Goal: Task Accomplishment & Management: Contribute content

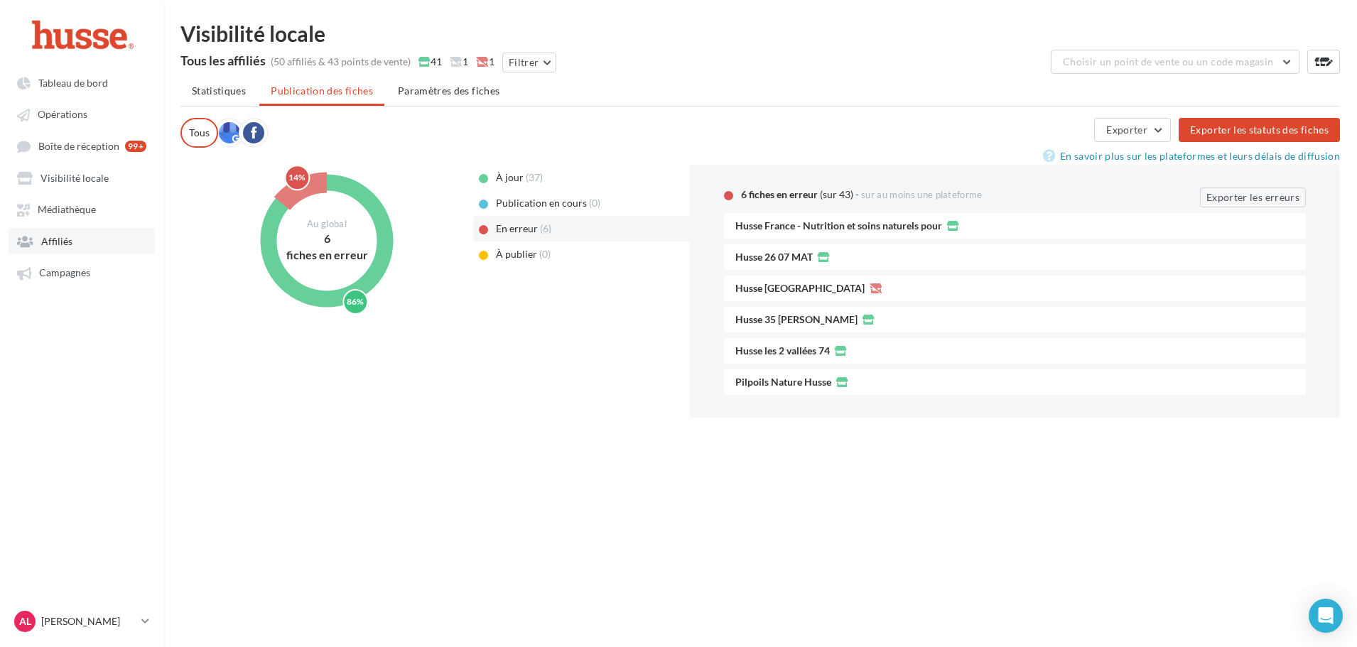
click at [69, 247] on span "Affiliés" at bounding box center [56, 241] width 31 height 12
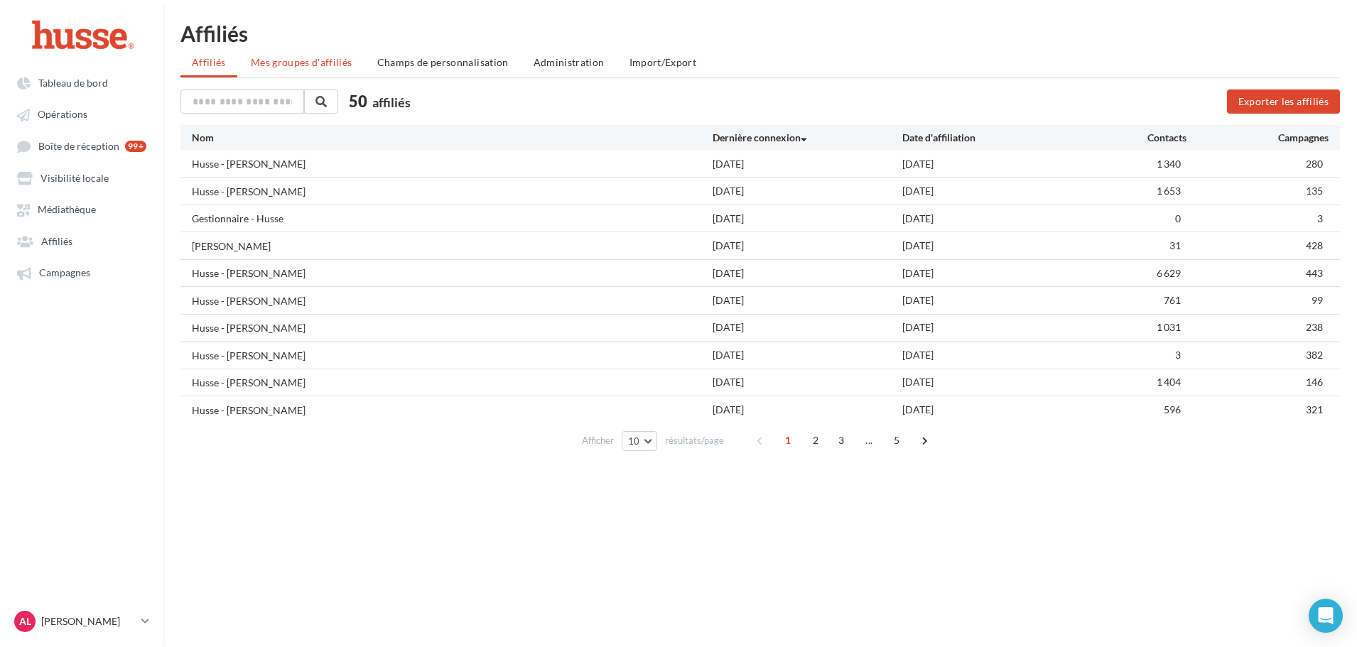
click at [348, 61] on span "Mes groupes d'affiliés" at bounding box center [302, 62] width 102 height 12
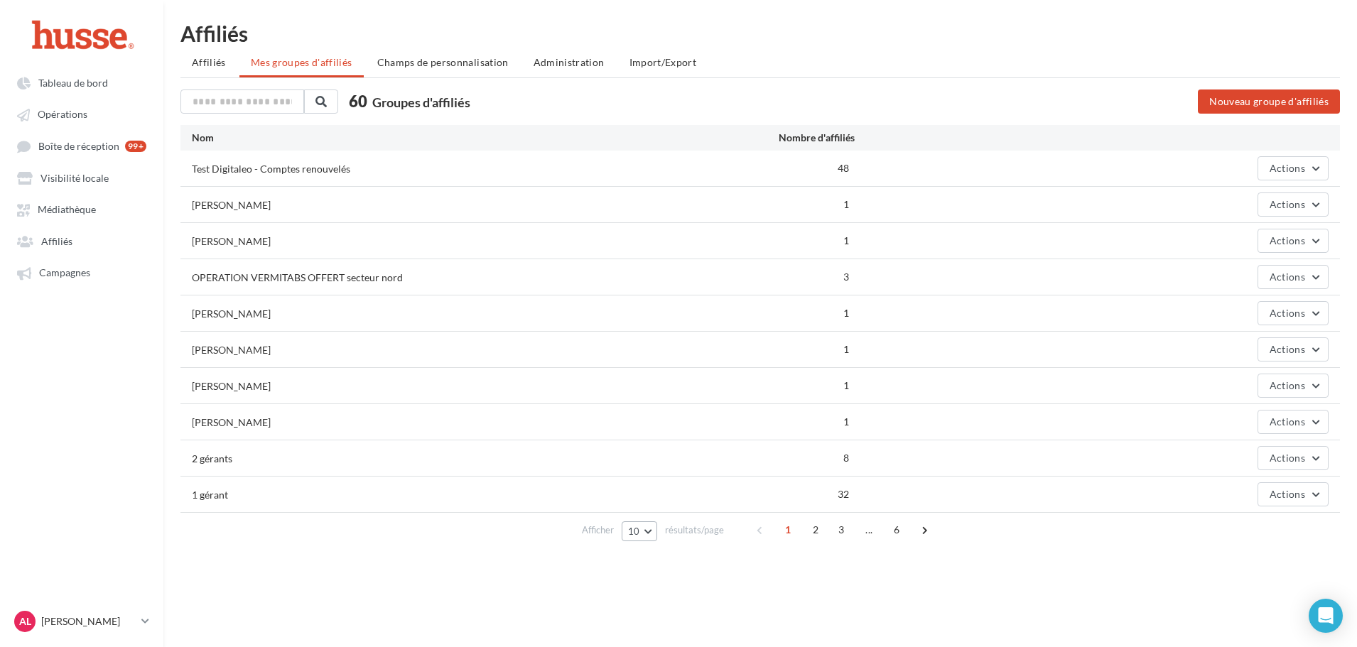
click at [649, 534] on button "10" at bounding box center [640, 532] width 36 height 20
click at [656, 530] on button "10" at bounding box center [640, 532] width 36 height 20
click at [638, 534] on span "10" at bounding box center [634, 531] width 12 height 11
click at [649, 514] on button "100" at bounding box center [671, 505] width 99 height 25
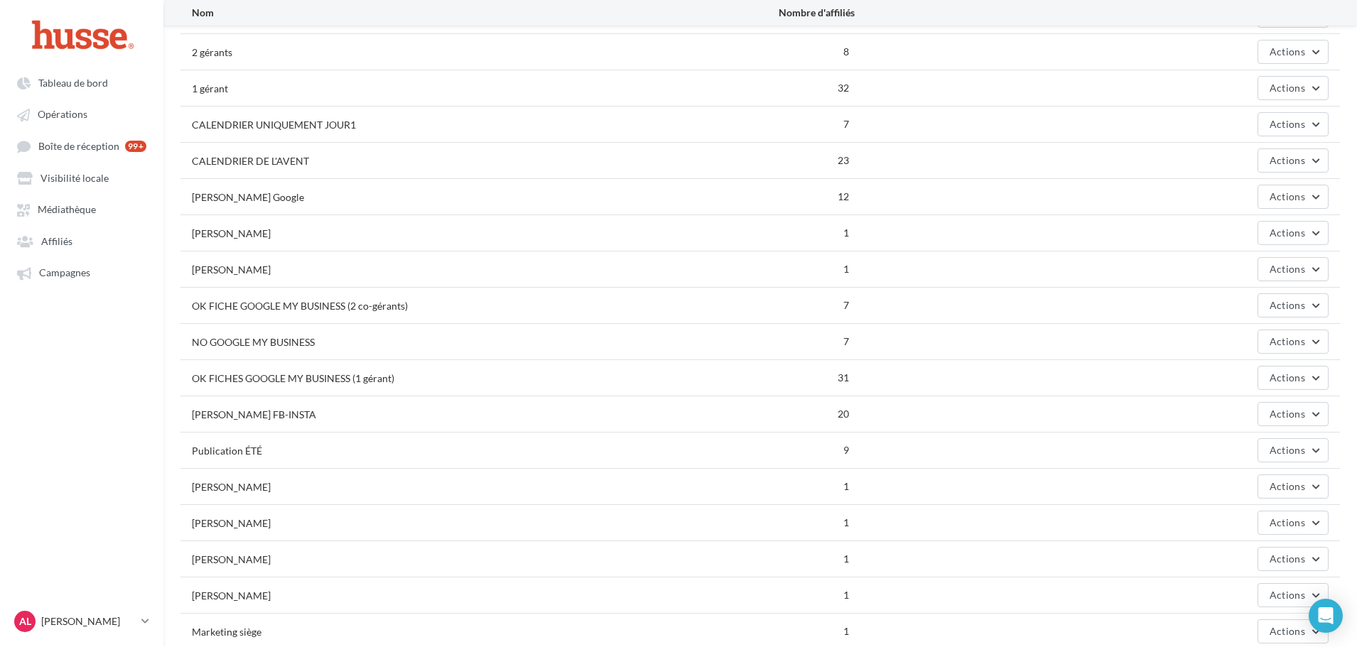
scroll to position [426, 0]
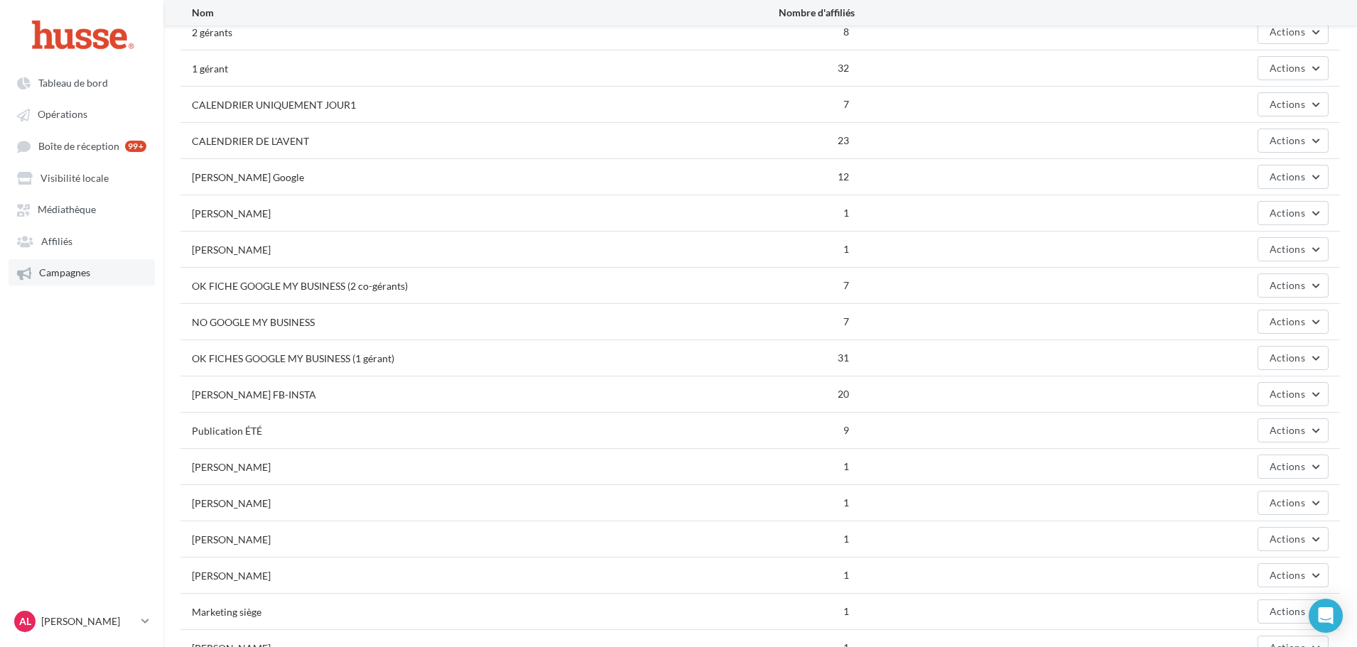
click at [86, 278] on span "Campagnes" at bounding box center [64, 273] width 51 height 12
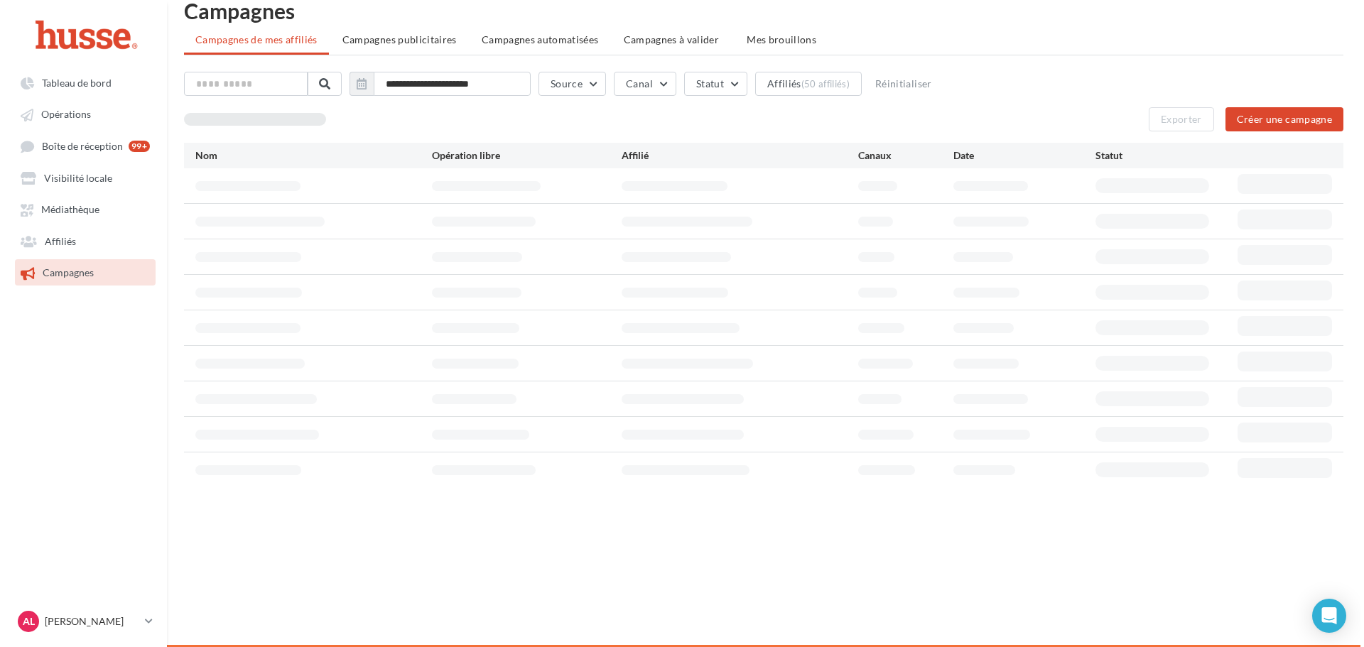
scroll to position [23, 0]
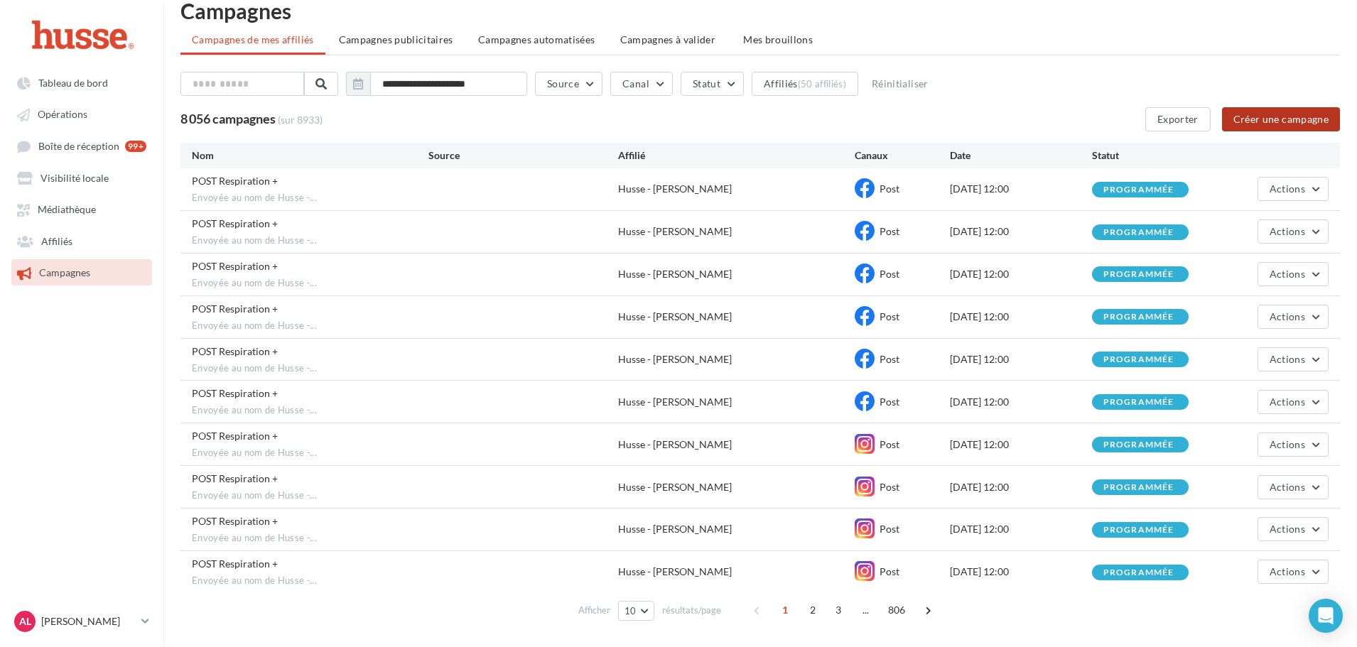
drag, startPoint x: 1306, startPoint y: 121, endPoint x: 1288, endPoint y: 131, distance: 21.3
click at [1306, 121] on button "Créer une campagne" at bounding box center [1281, 119] width 118 height 24
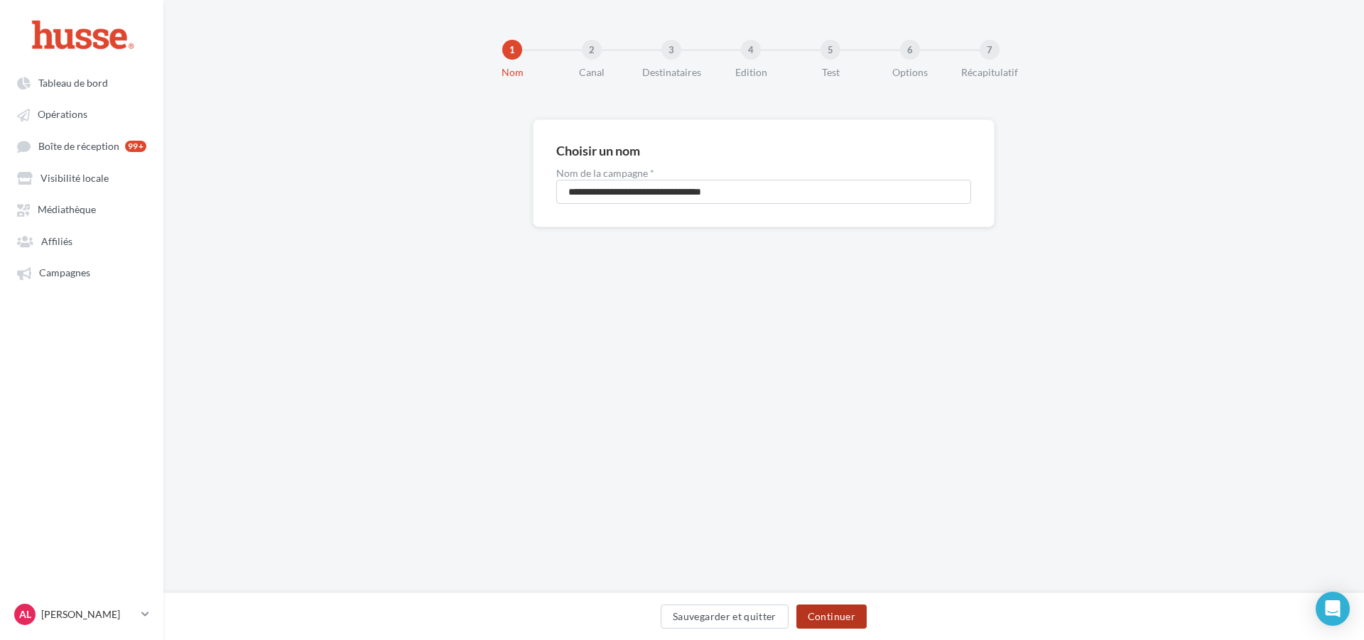
click at [823, 616] on button "Continuer" at bounding box center [832, 617] width 70 height 24
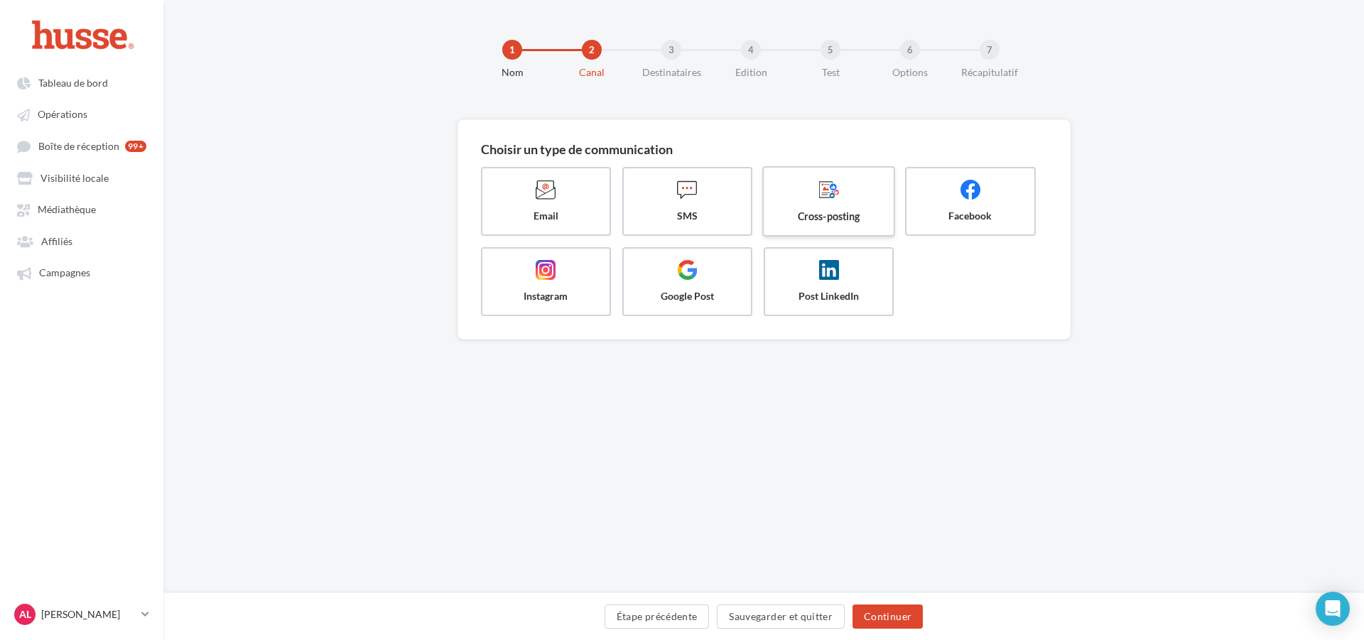
click at [829, 203] on span at bounding box center [829, 191] width 107 height 24
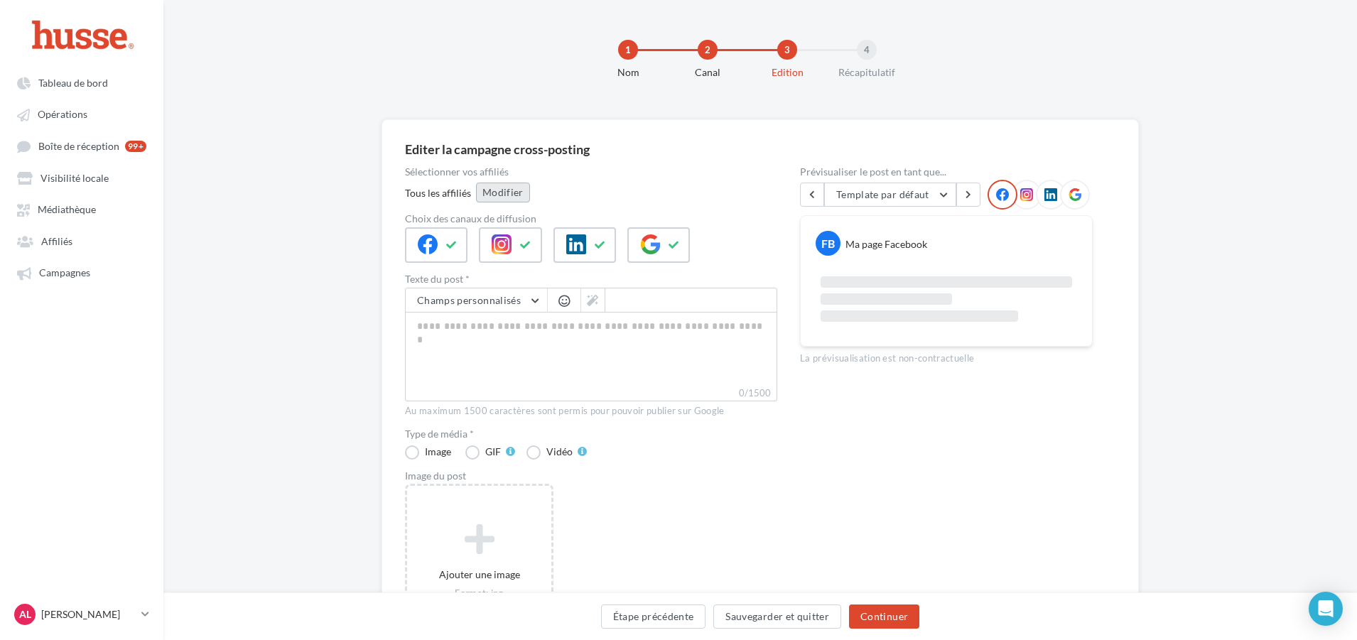
click at [492, 202] on button "Modifier" at bounding box center [503, 193] width 54 height 20
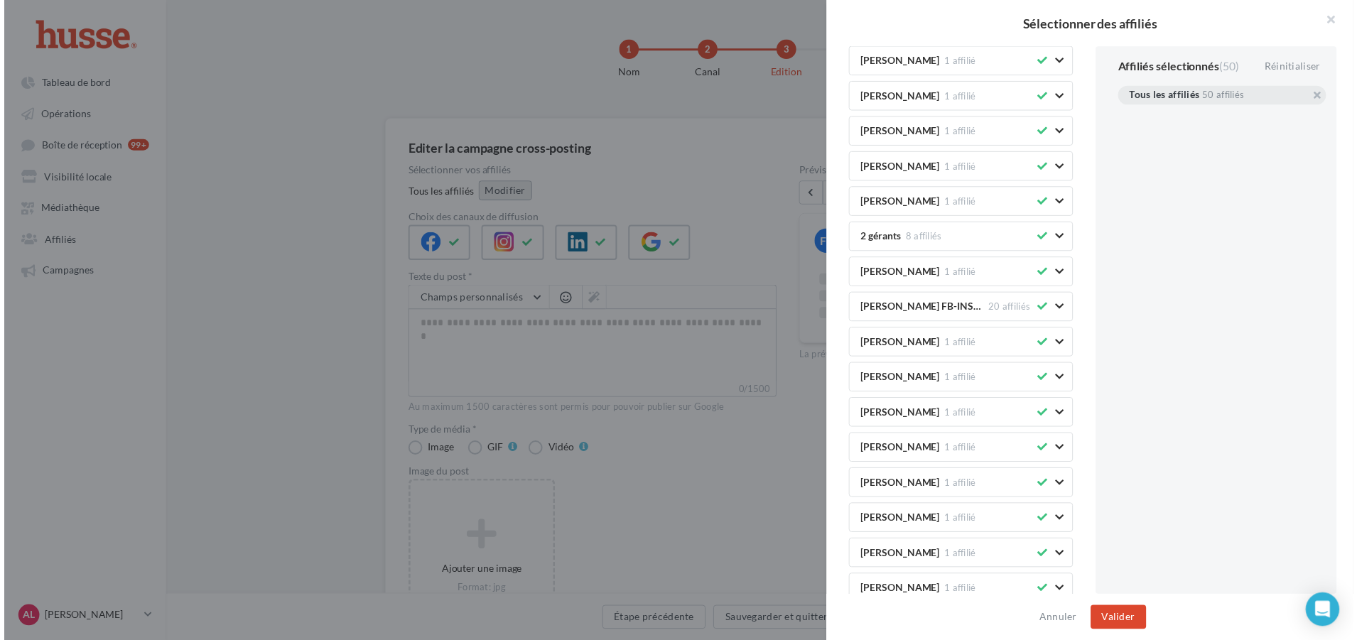
scroll to position [142, 0]
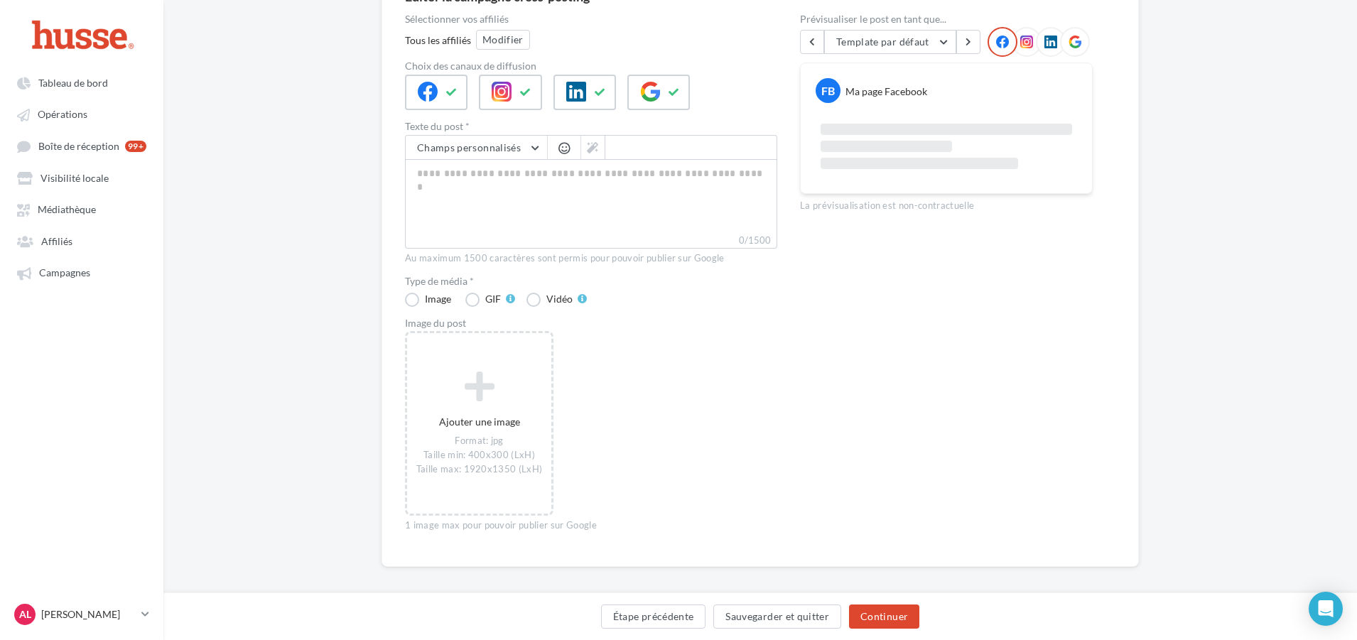
scroll to position [163, 0]
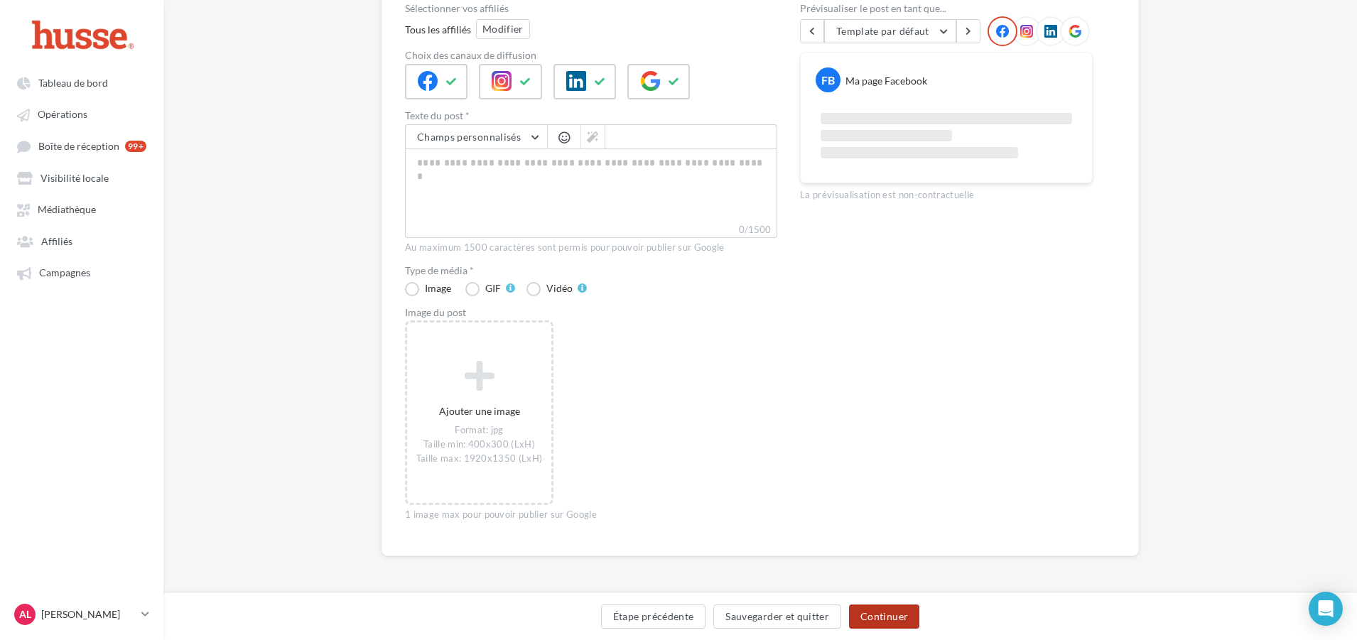
click at [872, 627] on button "Continuer" at bounding box center [884, 617] width 70 height 24
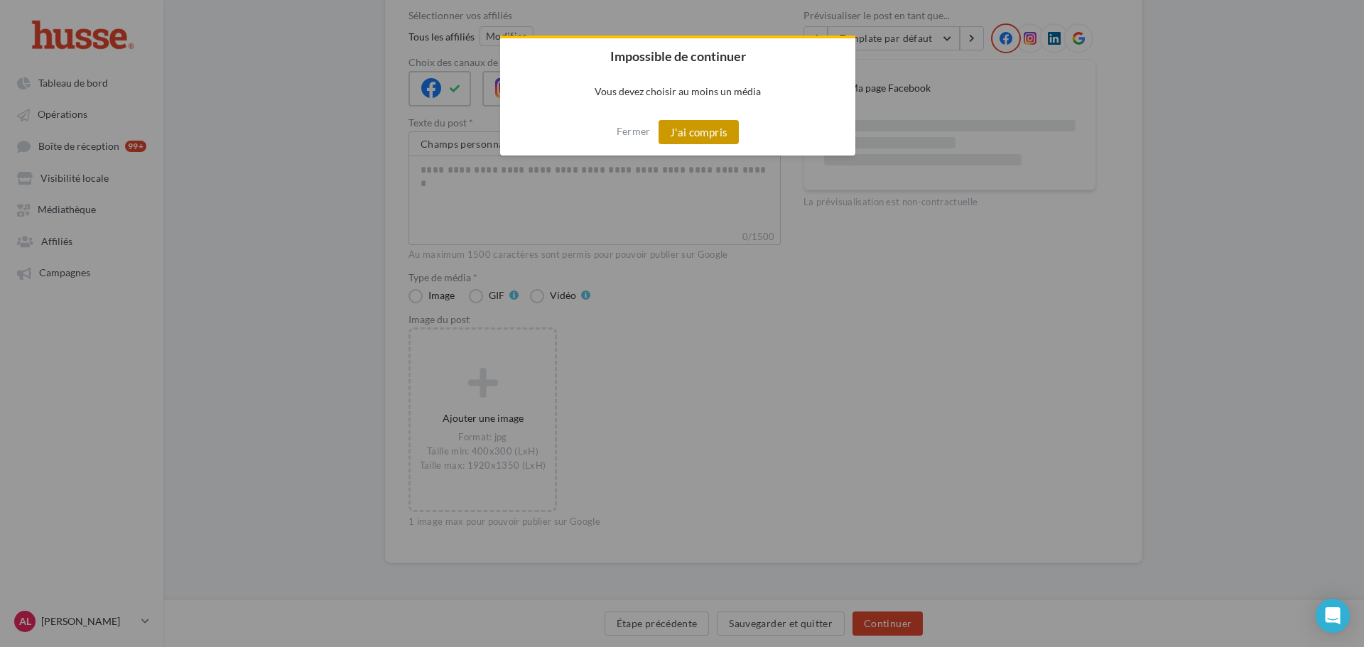
click at [697, 124] on button "J'ai compris" at bounding box center [699, 132] width 81 height 24
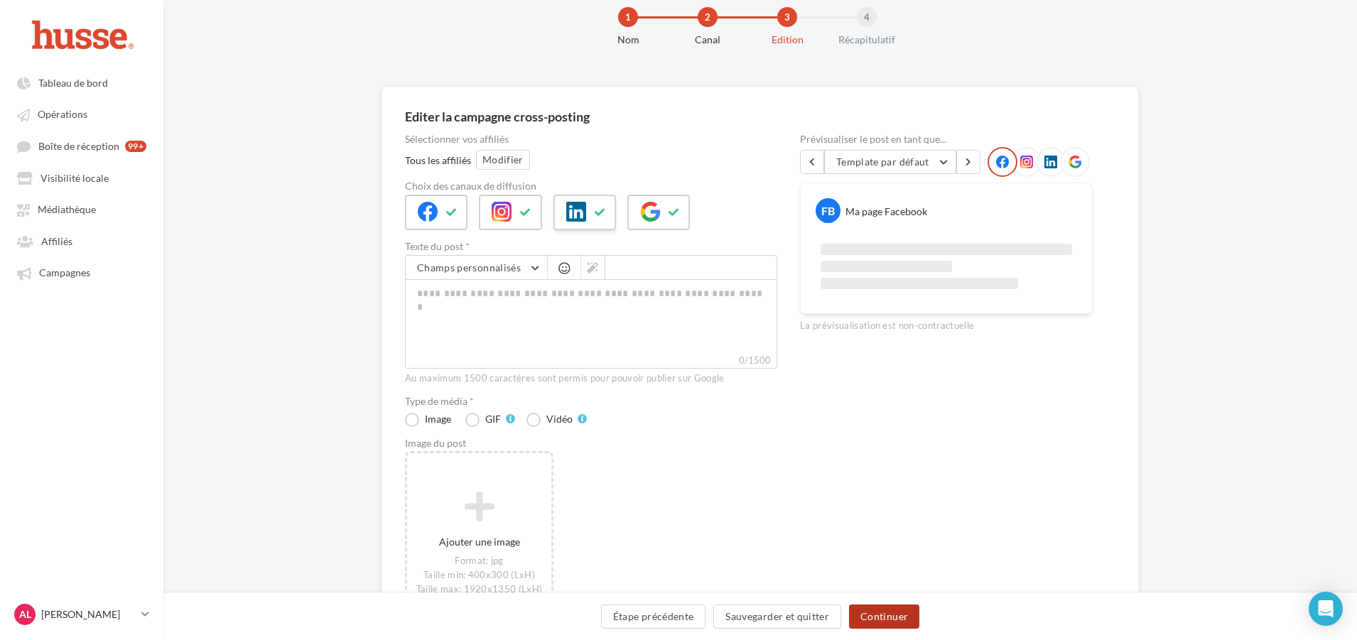
scroll to position [14, 0]
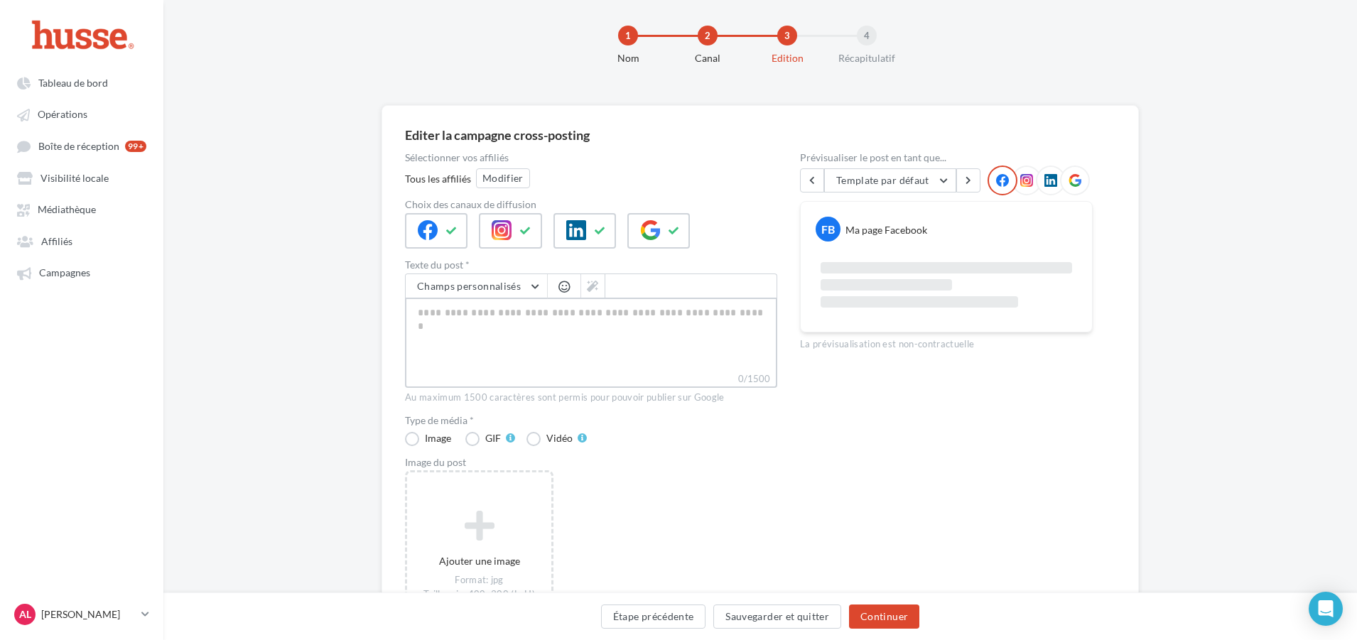
click at [505, 329] on textarea "0/1500" at bounding box center [591, 335] width 372 height 74
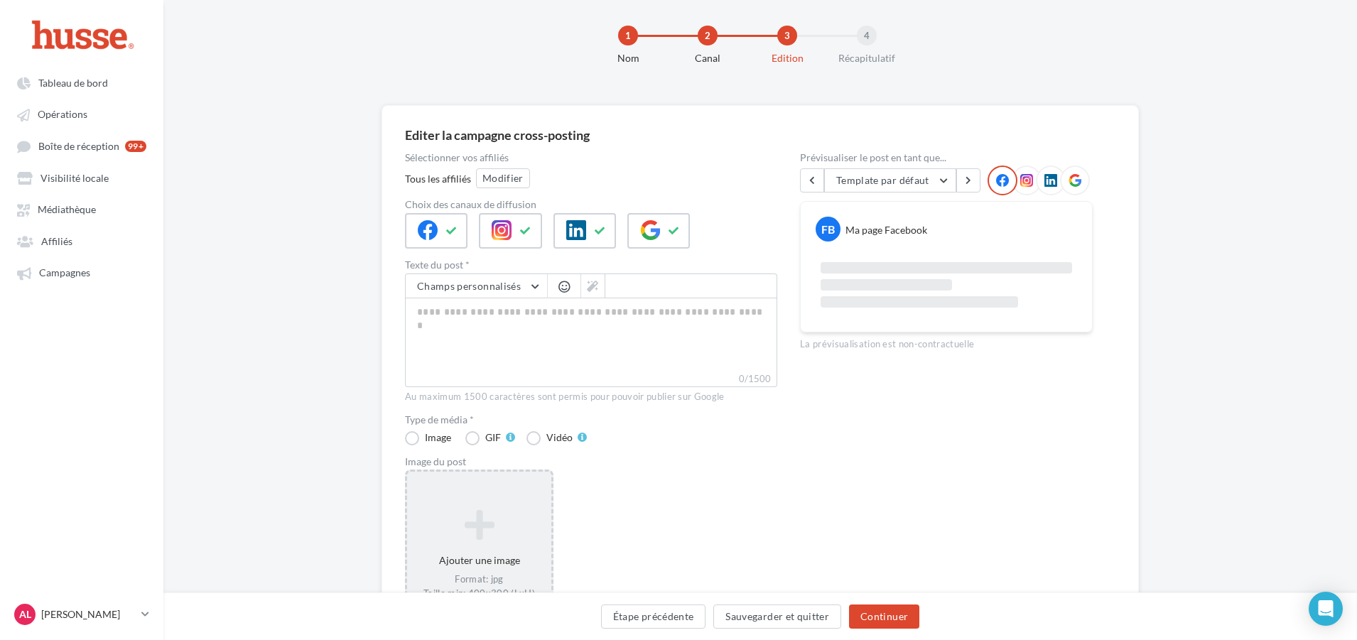
click at [451, 495] on div "Ajouter une image Format: jpg Taille min: 400x300 (LxH) Taille max: 1920x1350 (…" at bounding box center [479, 562] width 149 height 185
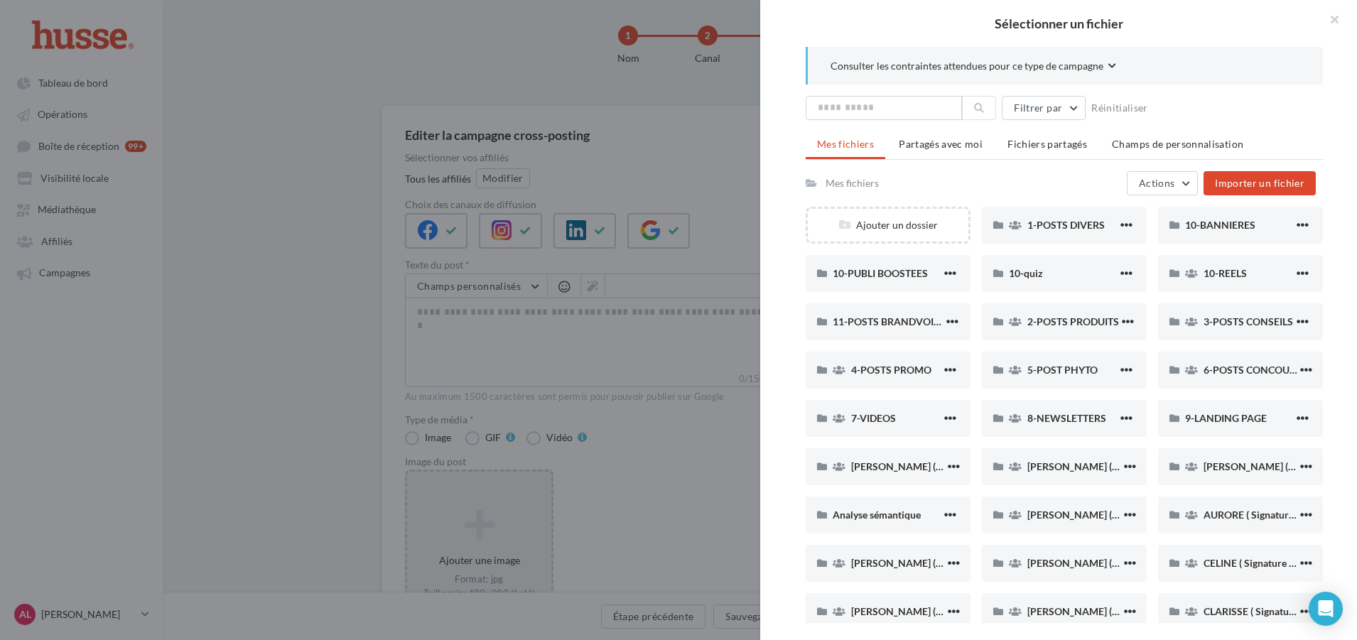
click at [588, 406] on div at bounding box center [678, 320] width 1357 height 640
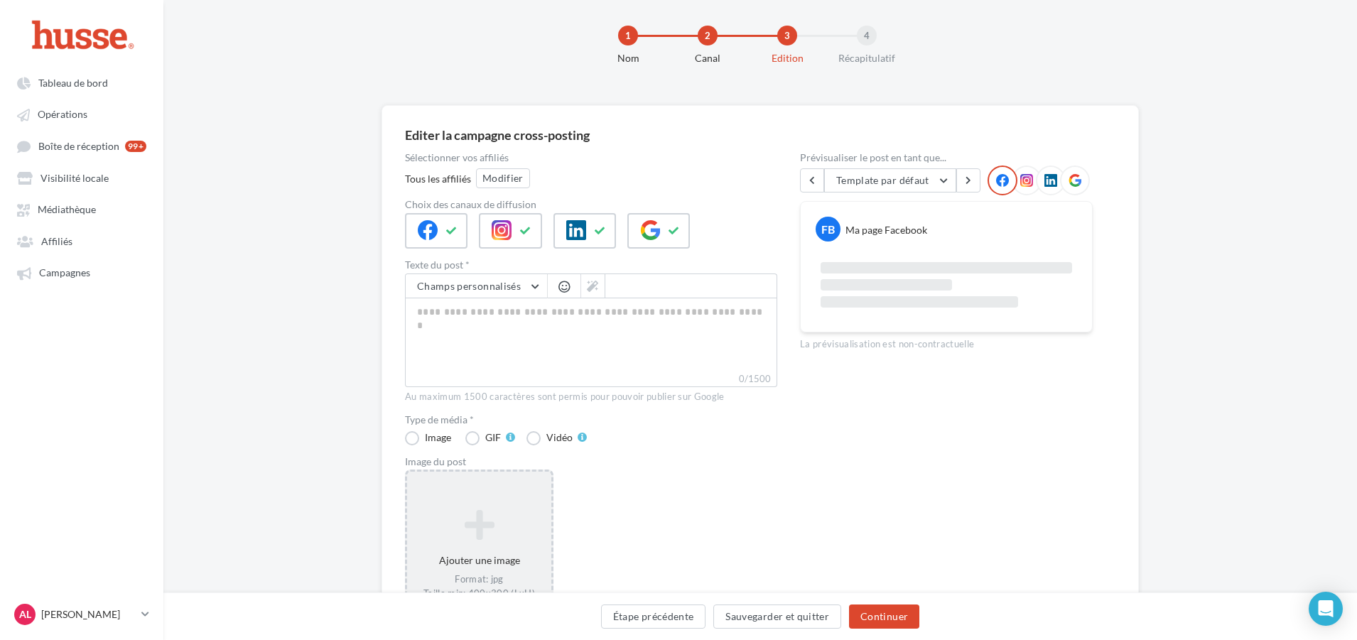
click at [478, 490] on div "Ajouter une image Format: jpg Taille min: 400x300 (LxH) Taille max: 1920x1350 (…" at bounding box center [479, 562] width 149 height 185
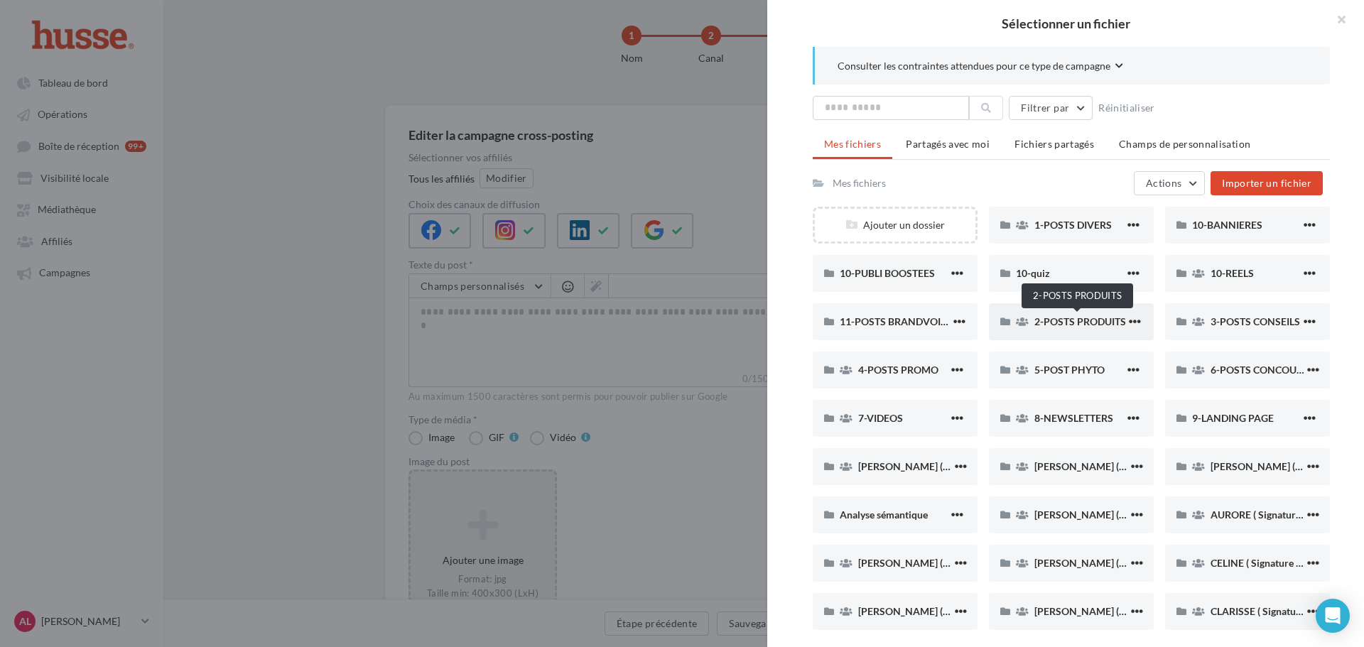
click at [1082, 326] on span "2-POSTS PRODUITS" at bounding box center [1081, 322] width 92 height 12
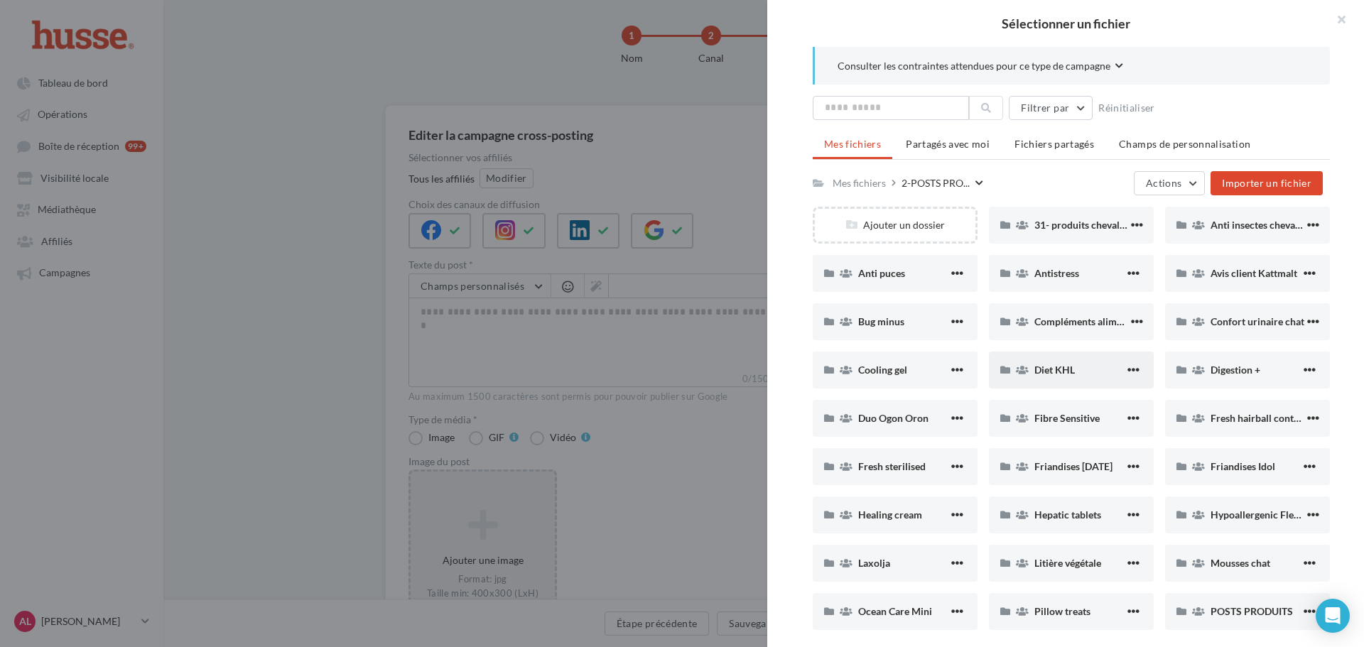
click at [1047, 379] on div "Diet KHL" at bounding box center [1071, 370] width 165 height 37
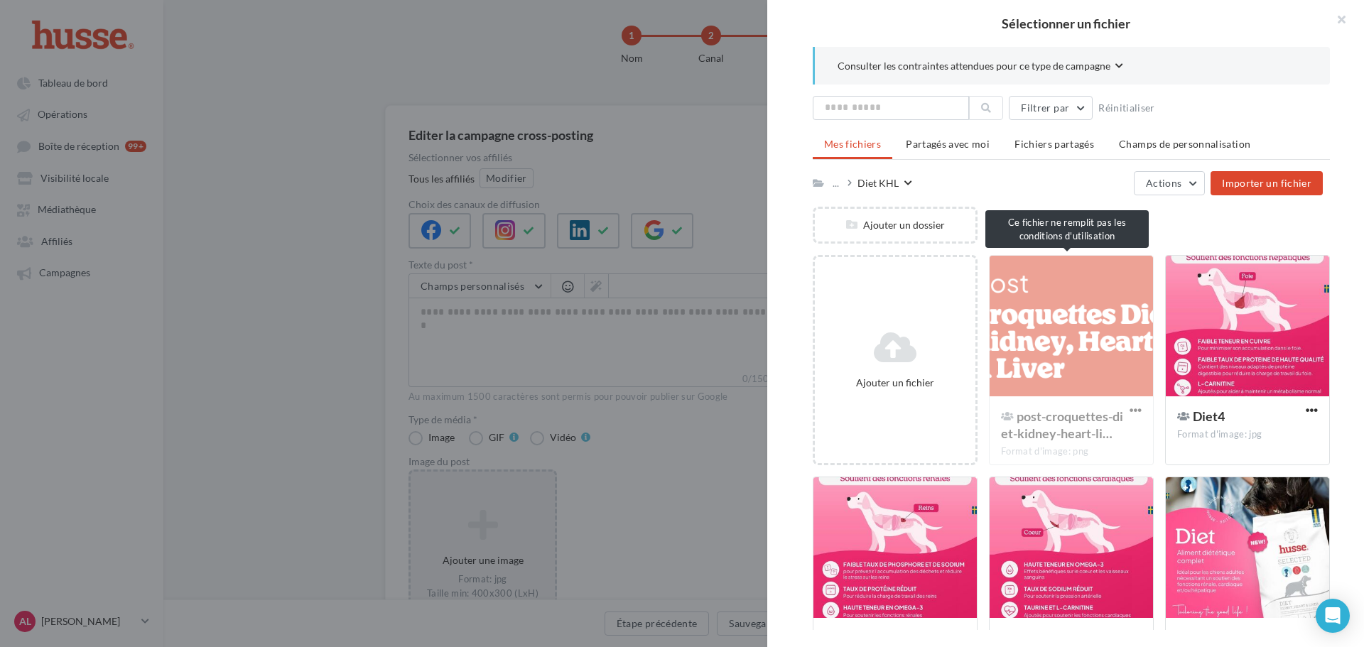
click at [1047, 373] on div "post-croquettes-diet-kidney-heart-li… Format d'image: png" at bounding box center [1071, 360] width 165 height 210
click at [1211, 373] on div at bounding box center [1247, 327] width 163 height 142
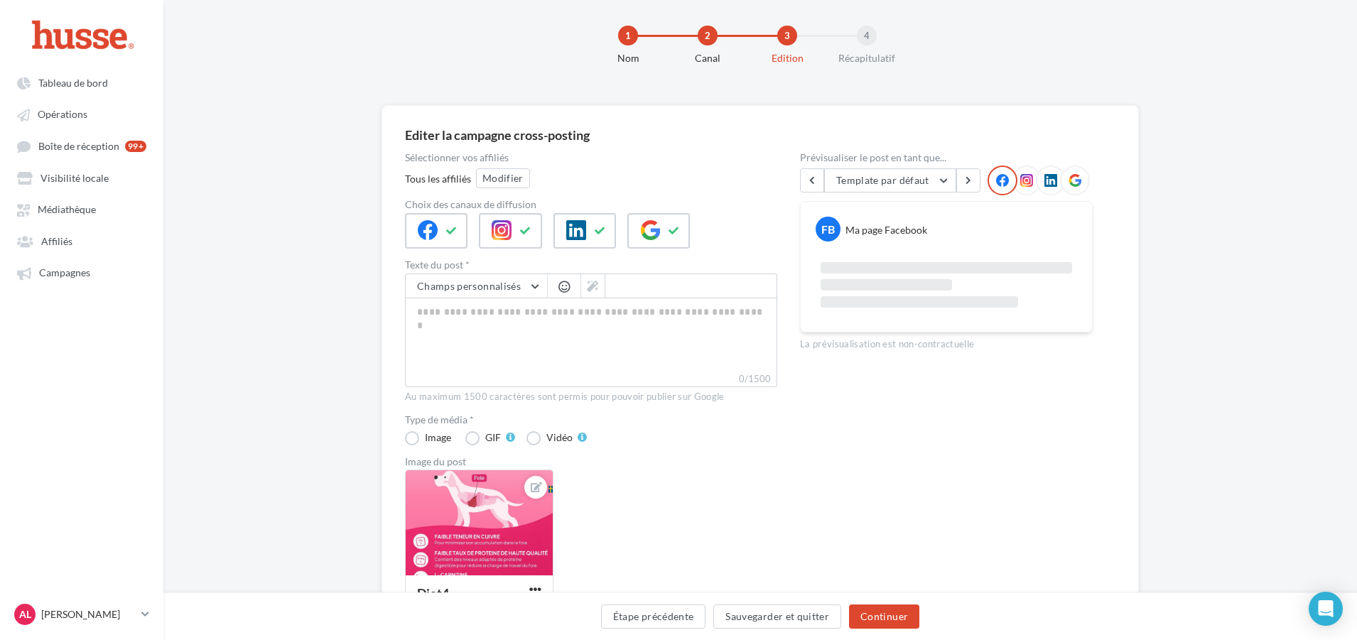
scroll to position [85, 0]
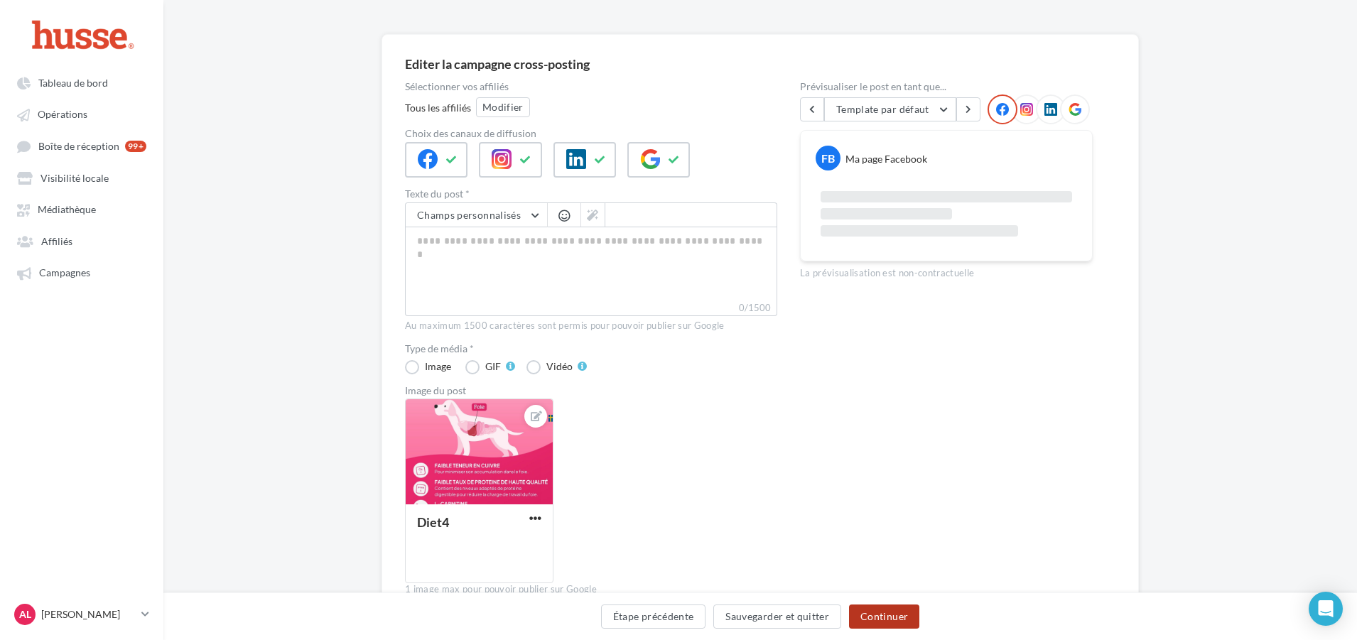
click at [863, 615] on button "Continuer" at bounding box center [884, 617] width 70 height 24
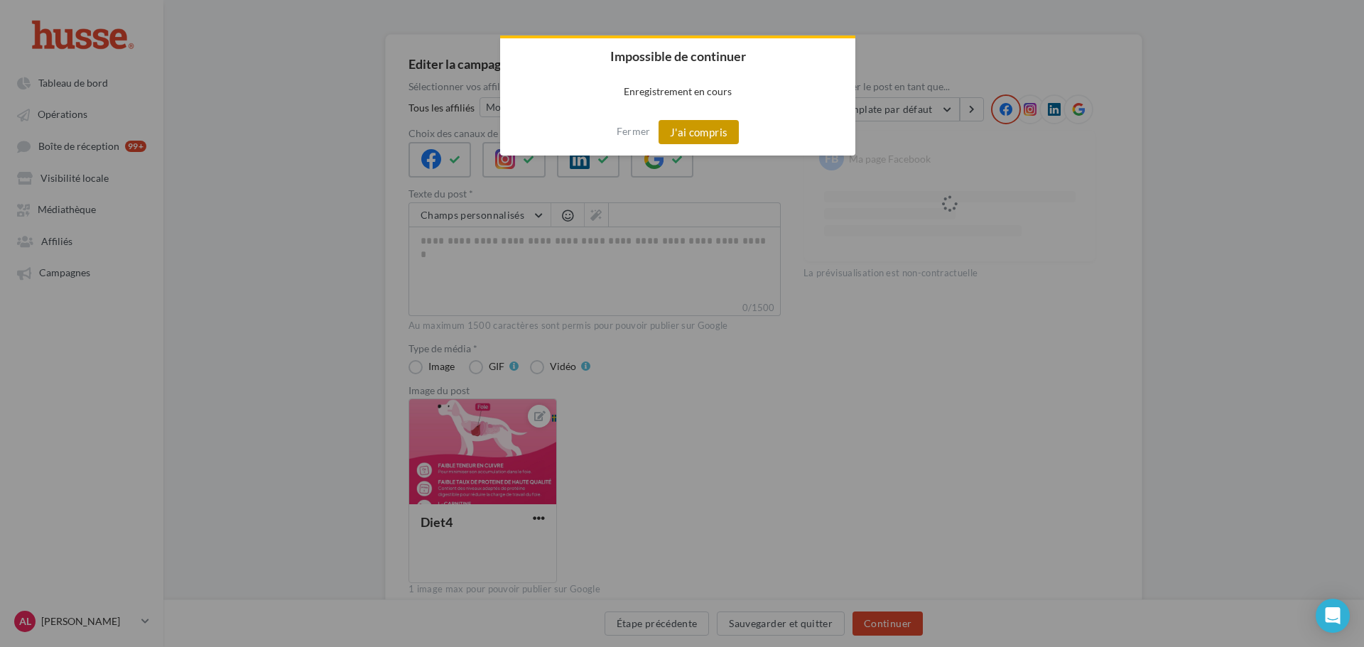
click at [713, 134] on button "J'ai compris" at bounding box center [699, 132] width 81 height 24
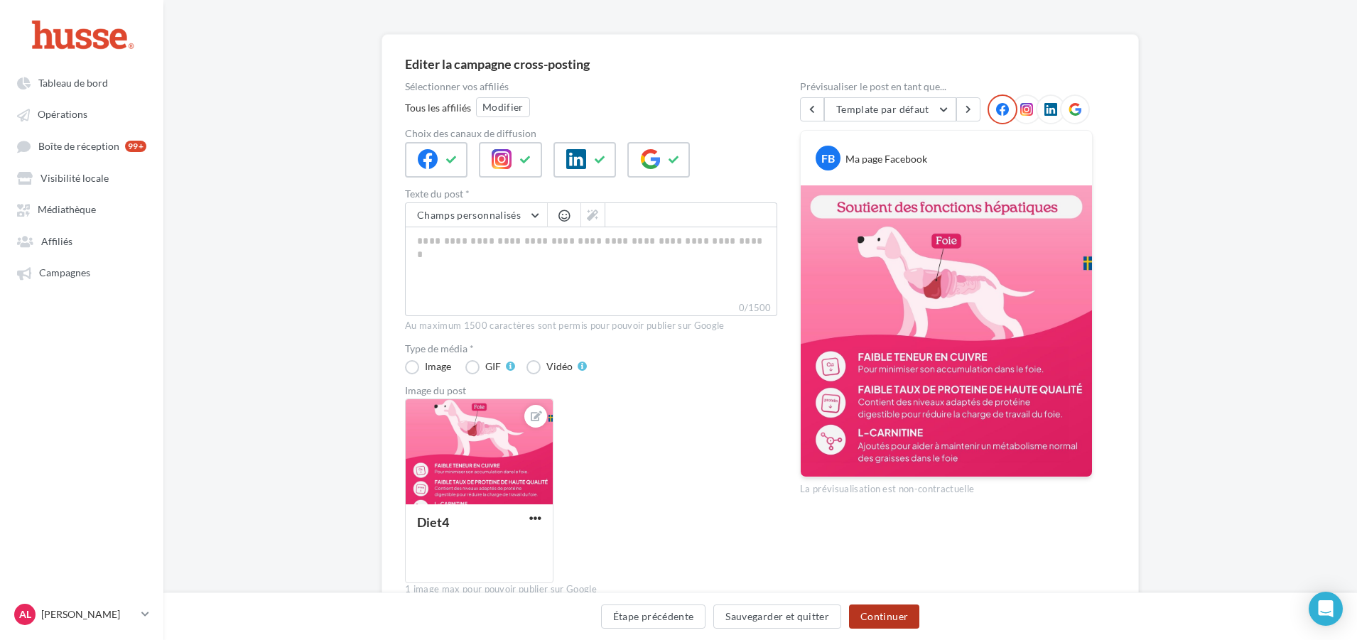
click at [874, 617] on button "Continuer" at bounding box center [884, 617] width 70 height 24
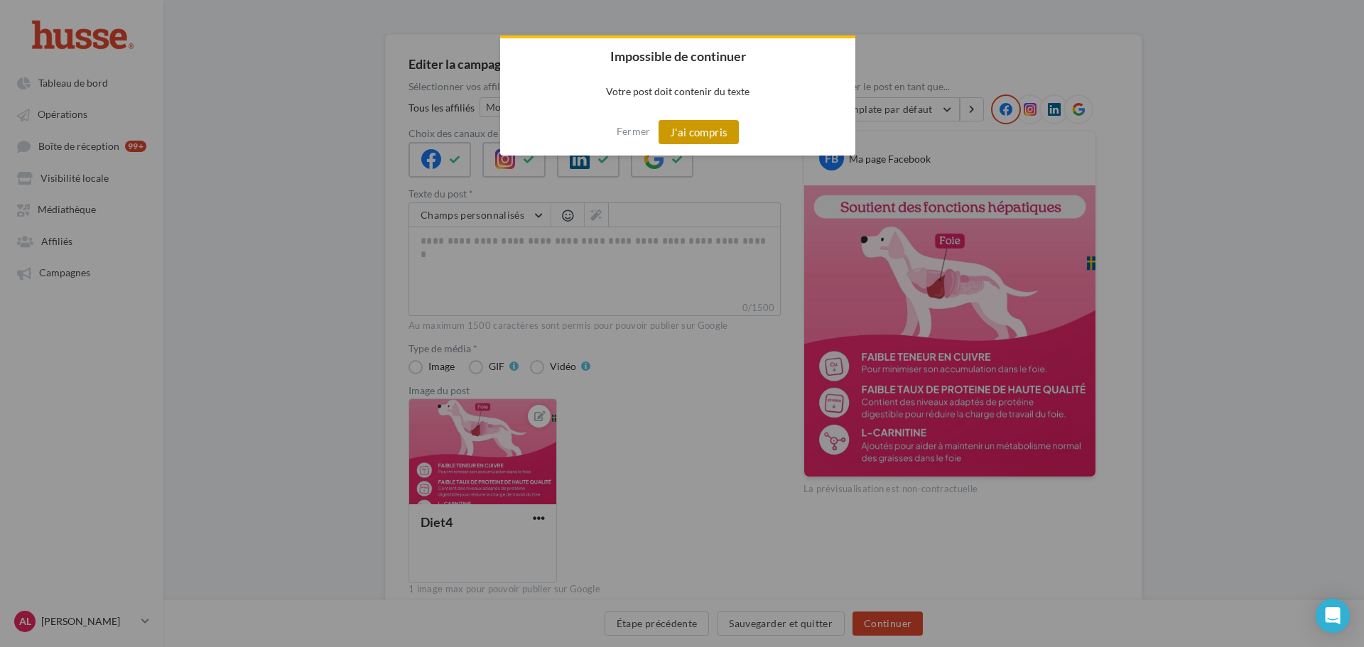
click at [708, 136] on button "J'ai compris" at bounding box center [699, 132] width 81 height 24
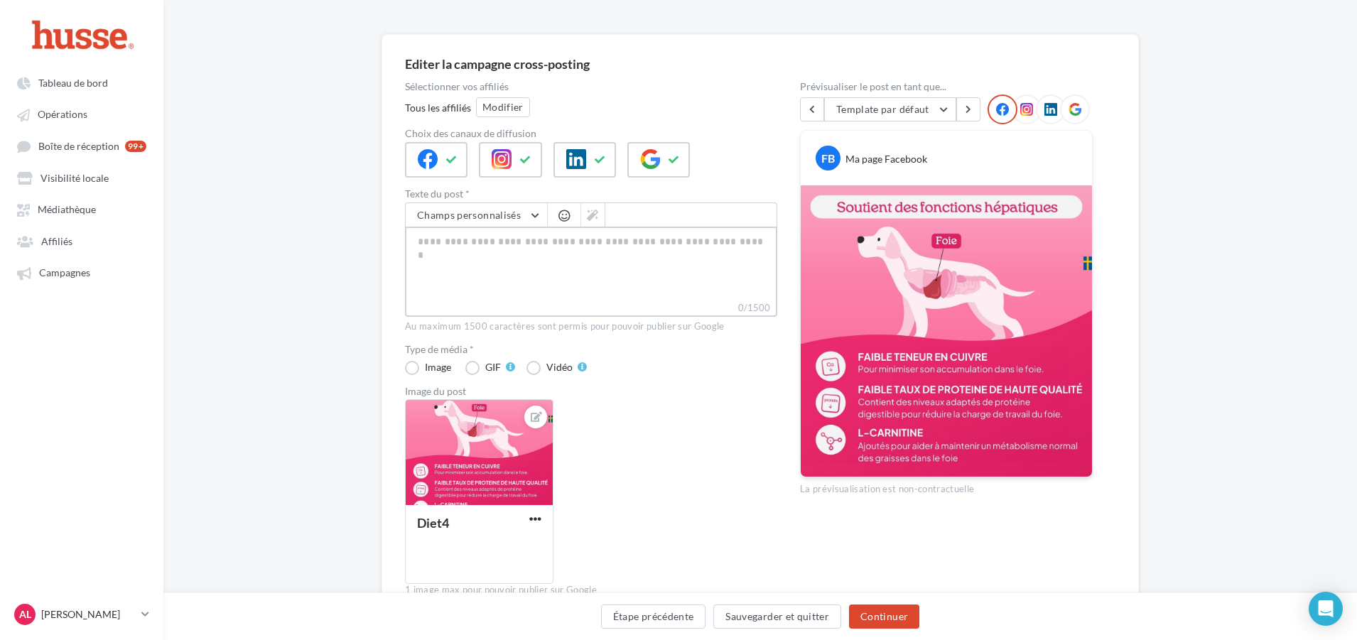
click at [618, 255] on textarea "0/1500" at bounding box center [591, 264] width 372 height 74
type textarea "*"
type textarea "**"
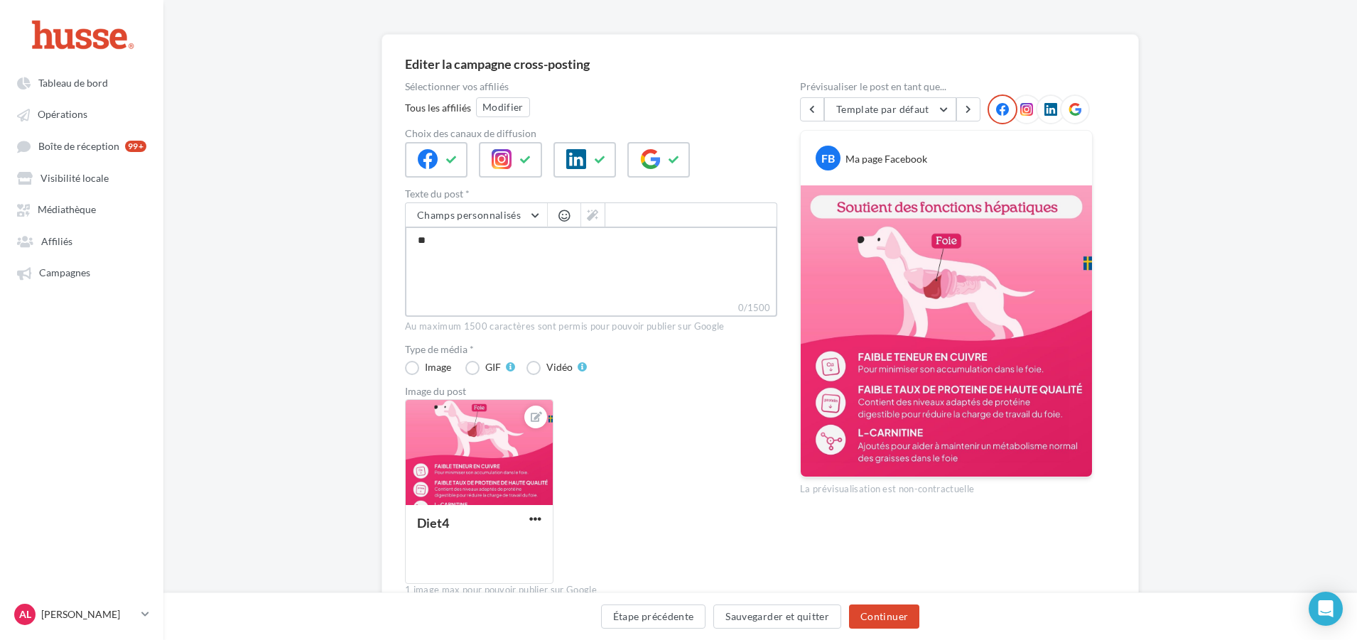
type textarea "***"
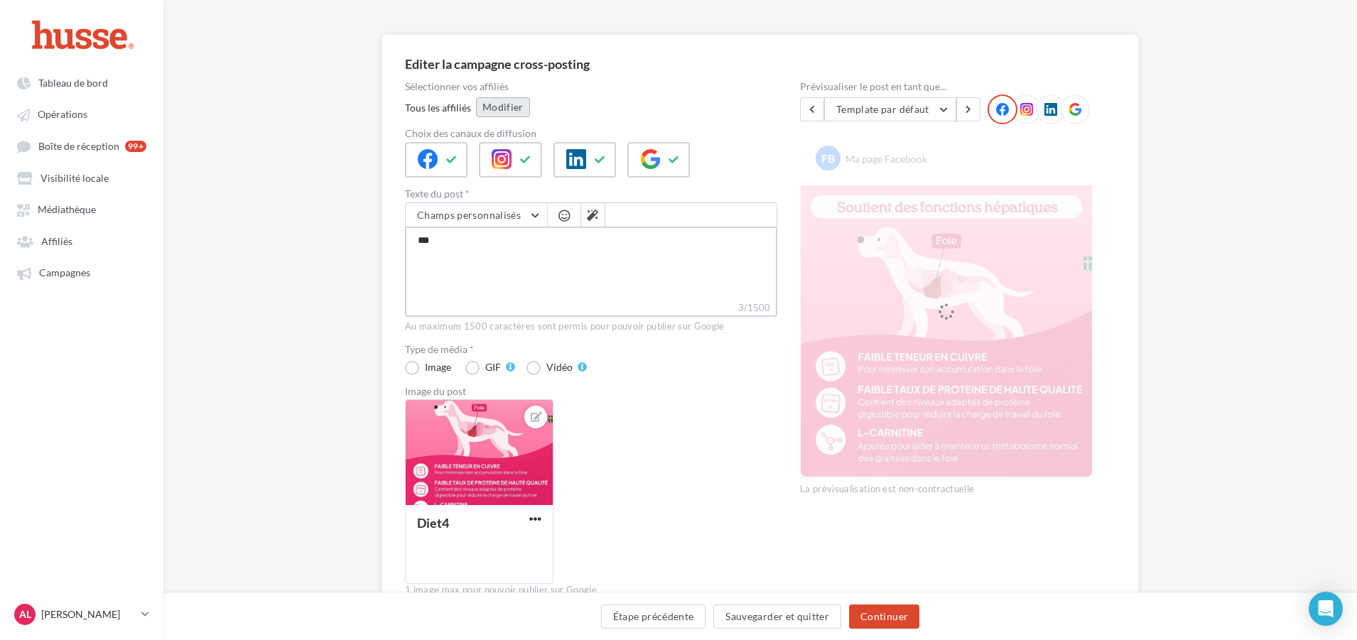
type textarea "***"
click at [517, 112] on button "Modifier" at bounding box center [503, 107] width 54 height 20
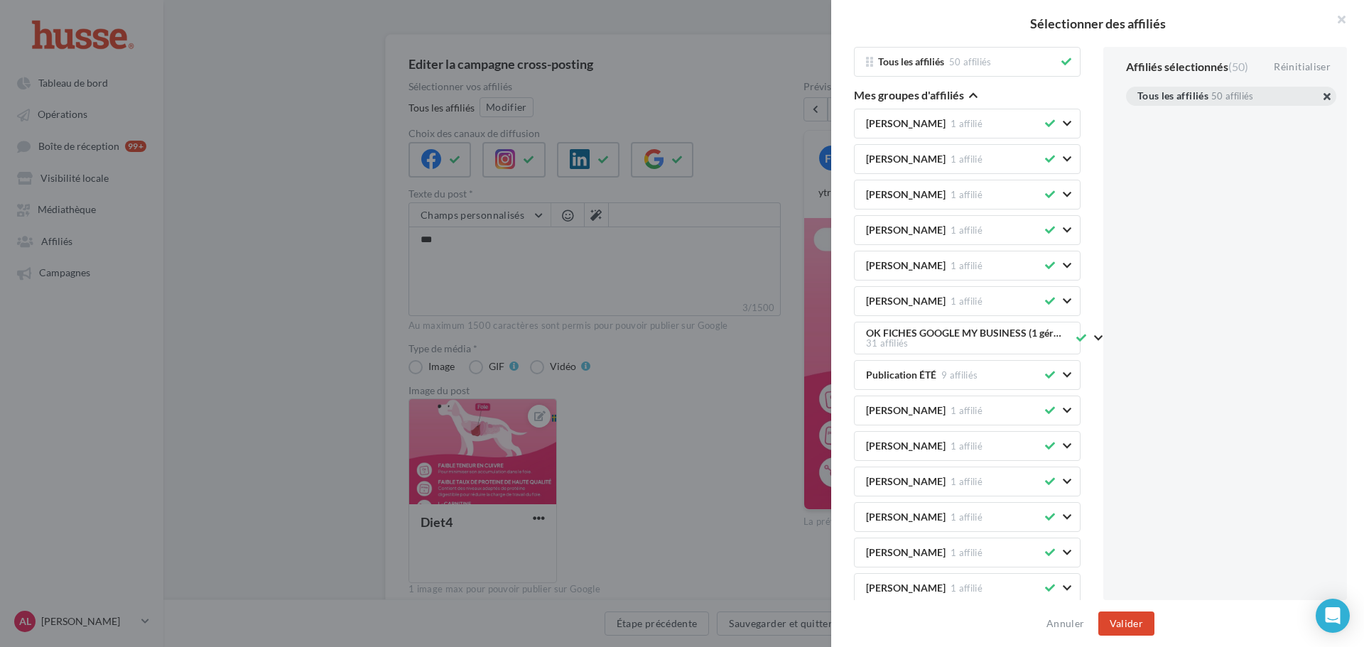
click at [1138, 114] on button "button" at bounding box center [1138, 114] width 0 height 0
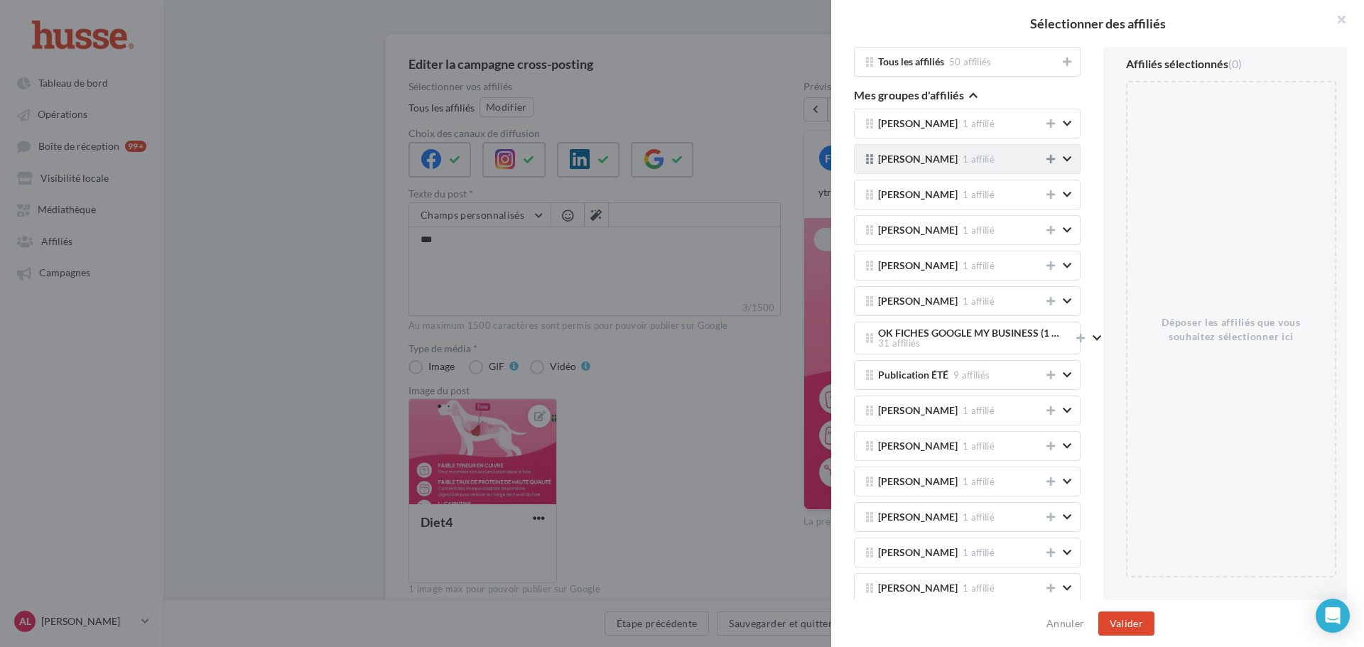
click at [1047, 163] on icon at bounding box center [1051, 159] width 9 height 10
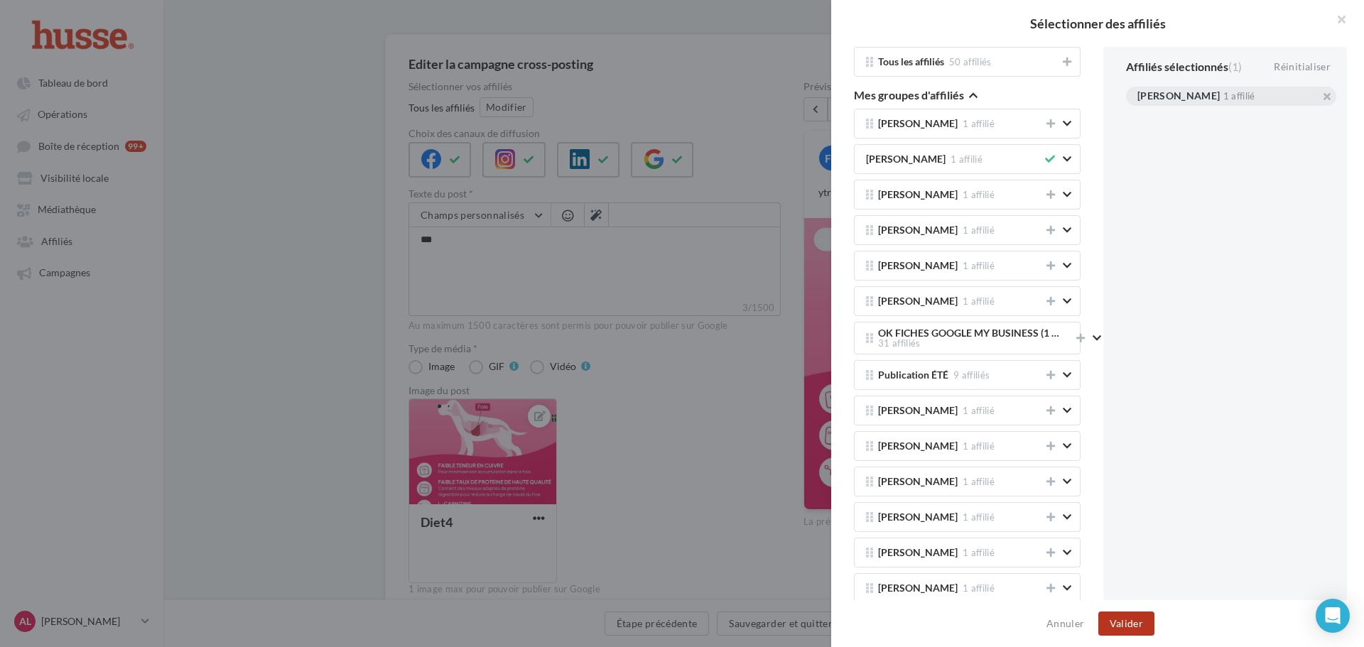
click at [1116, 635] on button "Valider" at bounding box center [1127, 624] width 56 height 24
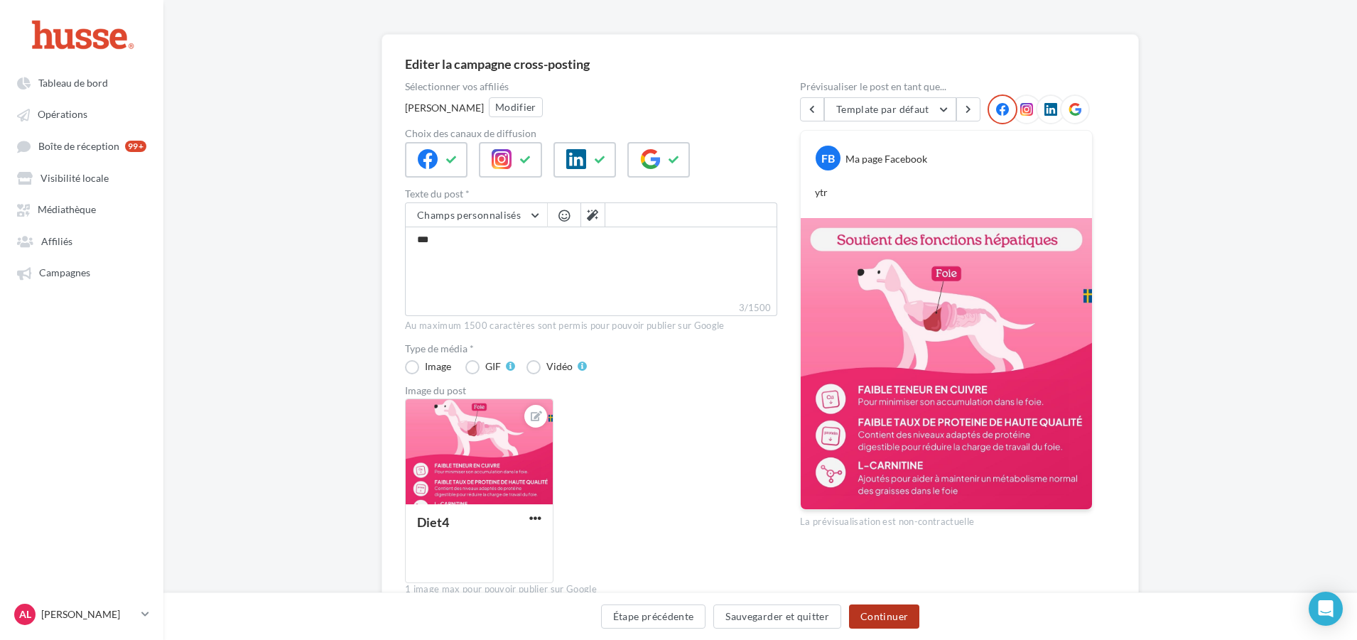
click at [883, 612] on button "Continuer" at bounding box center [884, 617] width 70 height 24
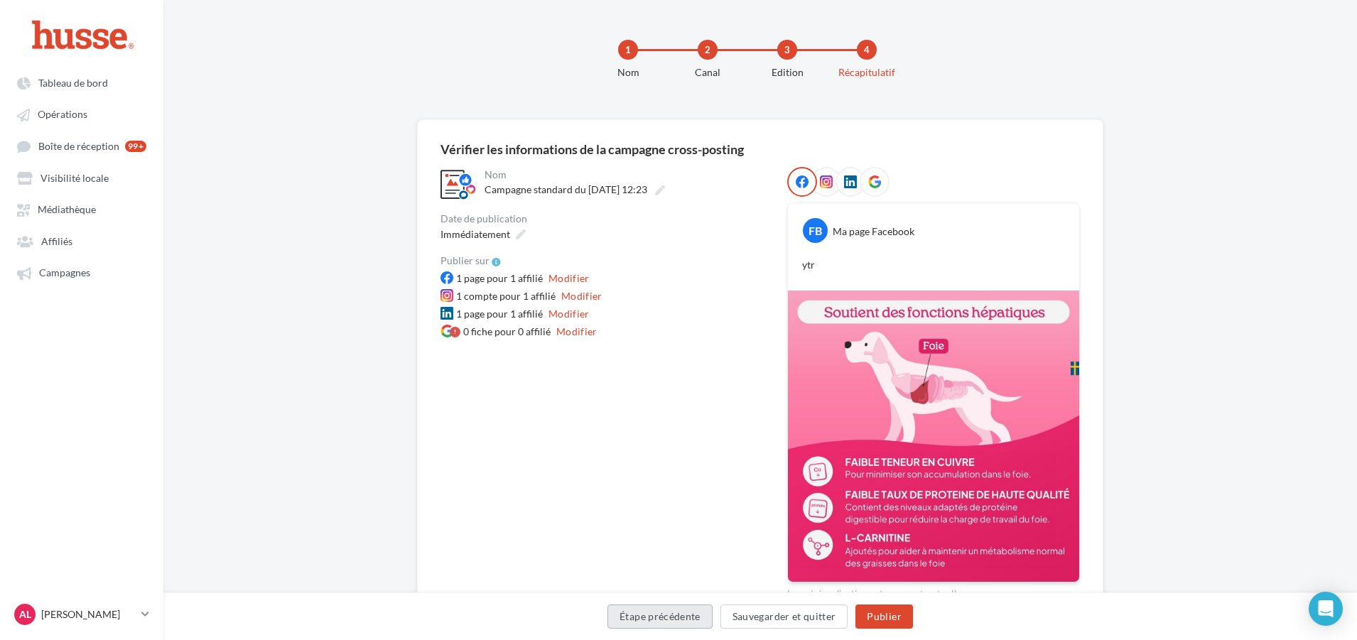
click at [662, 619] on button "Étape précédente" at bounding box center [660, 617] width 105 height 24
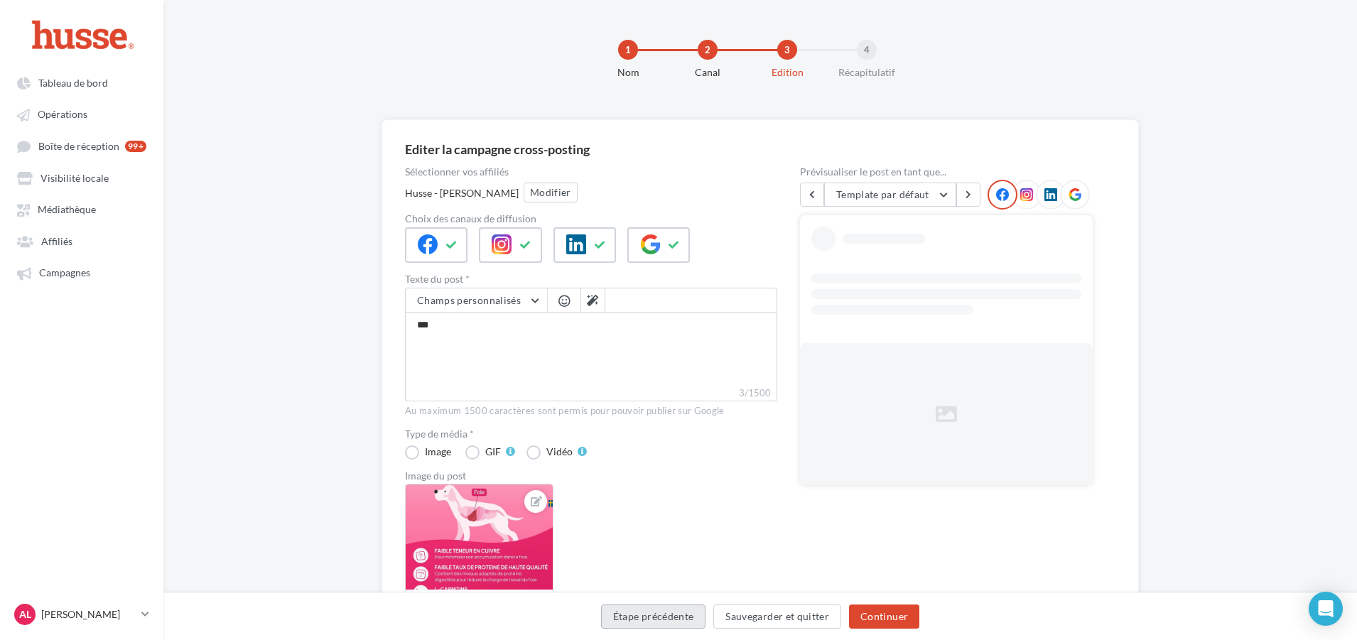
click at [662, 619] on button "Étape précédente" at bounding box center [653, 617] width 105 height 24
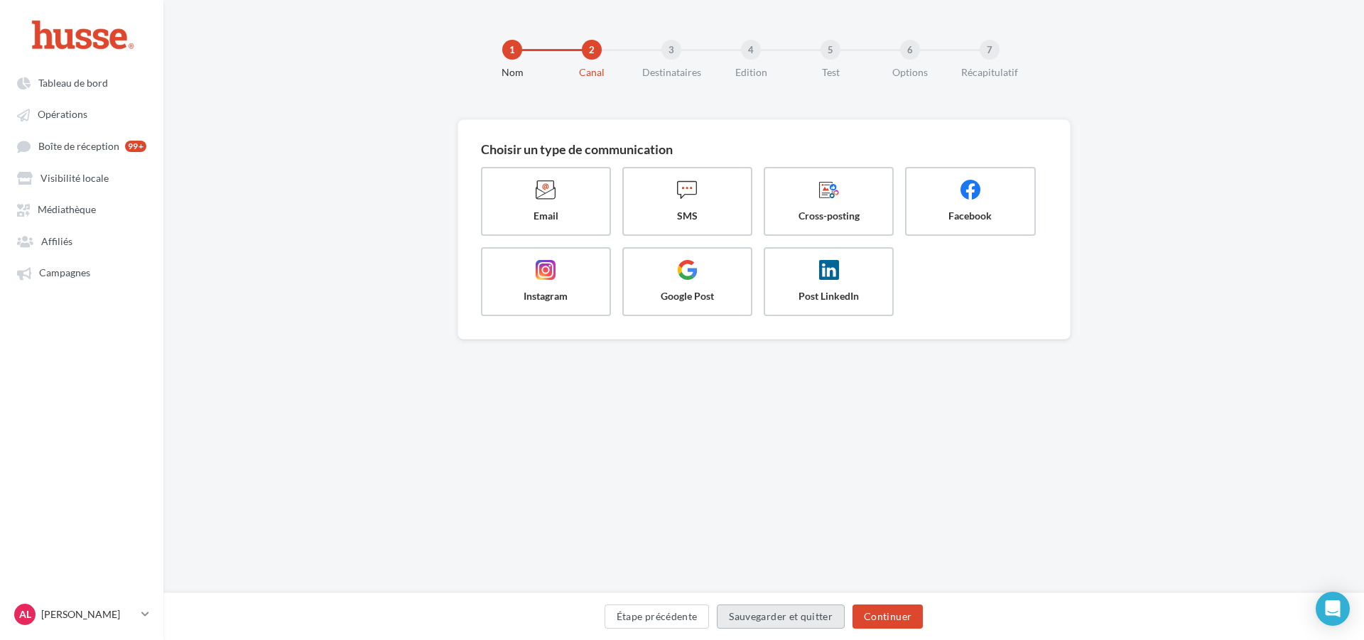
click at [742, 610] on button "Sauvegarder et quitter" at bounding box center [781, 617] width 128 height 24
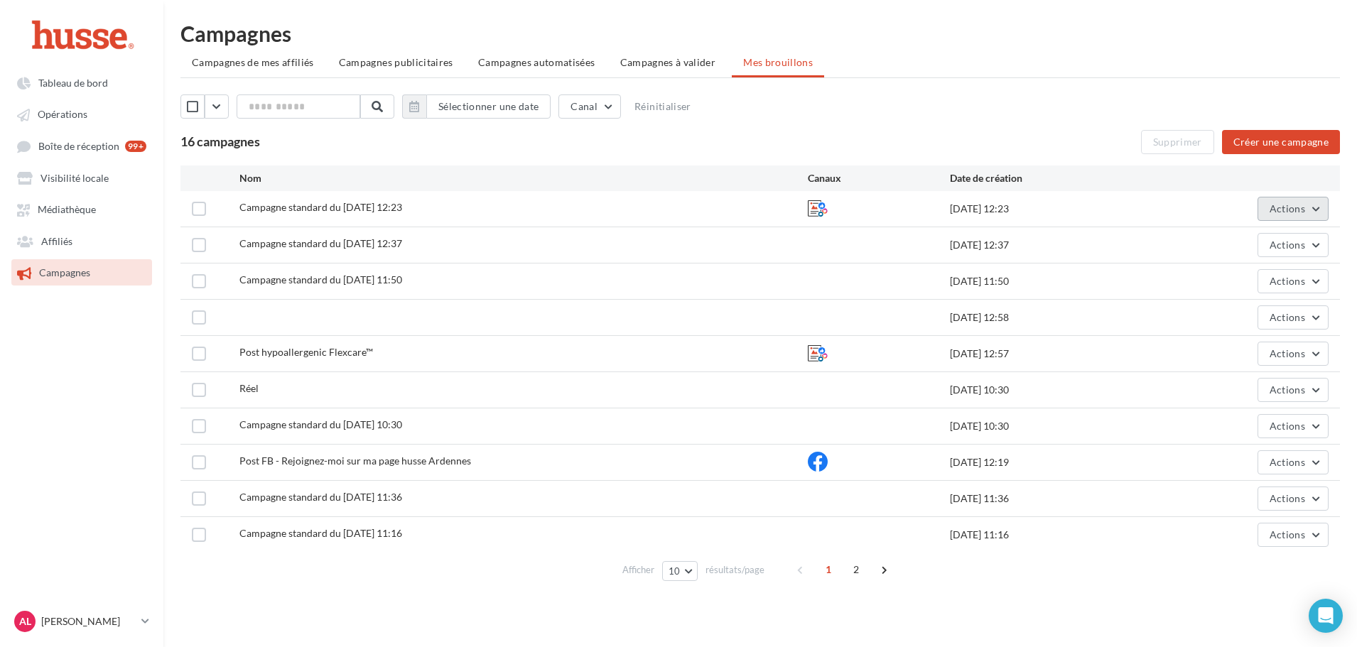
click at [1293, 211] on span "Actions" at bounding box center [1288, 209] width 36 height 12
click at [1258, 321] on button "Supprimer" at bounding box center [1258, 316] width 142 height 37
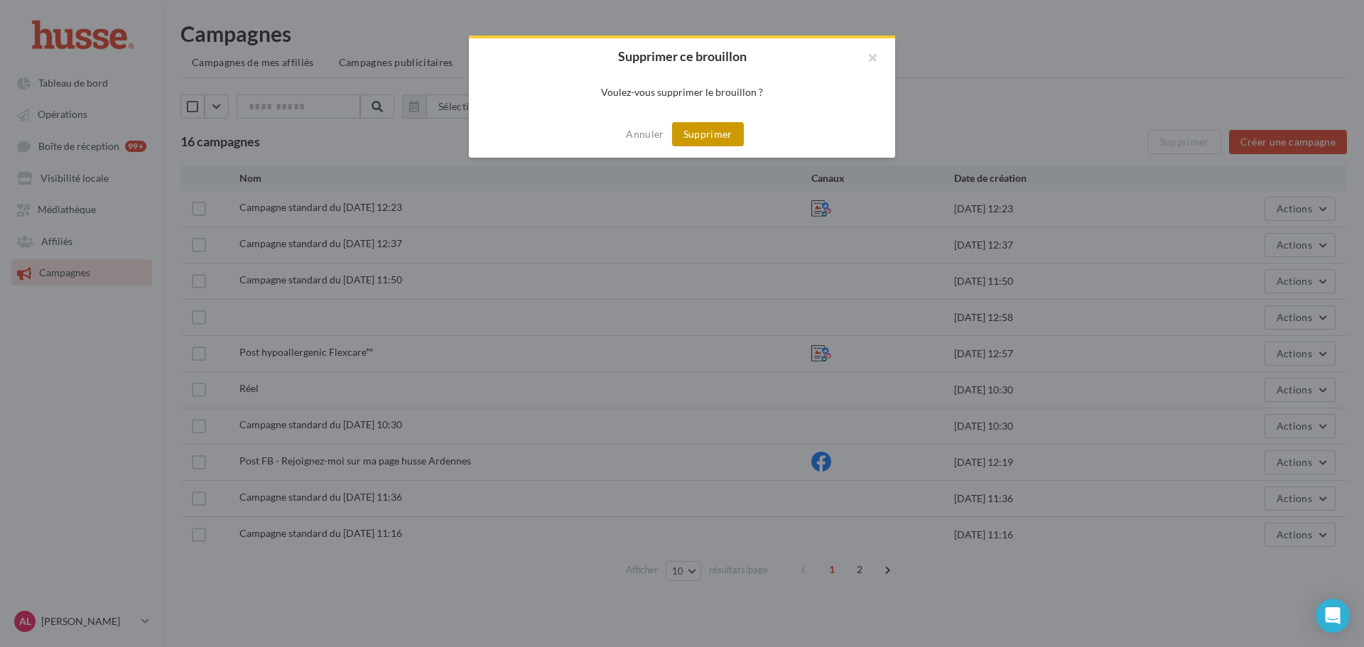
click at [704, 126] on button "Supprimer" at bounding box center [708, 134] width 72 height 24
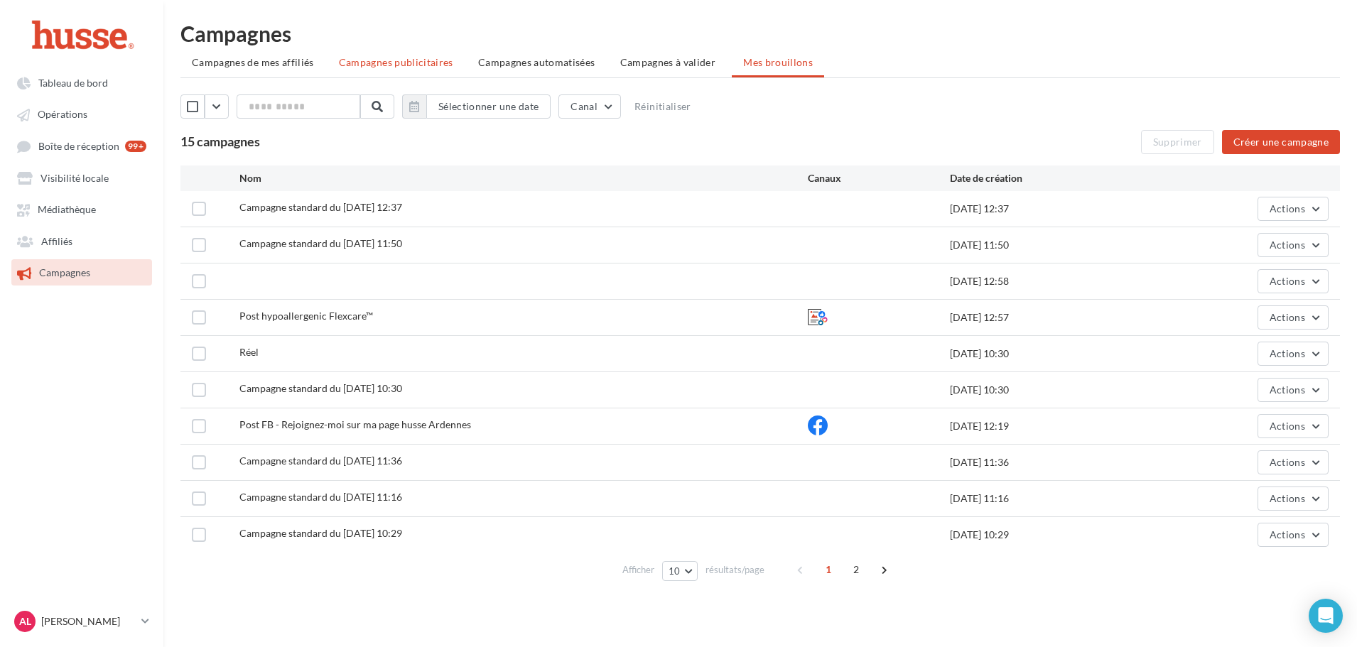
click at [389, 55] on li "Campagnes publicitaires" at bounding box center [396, 63] width 137 height 26
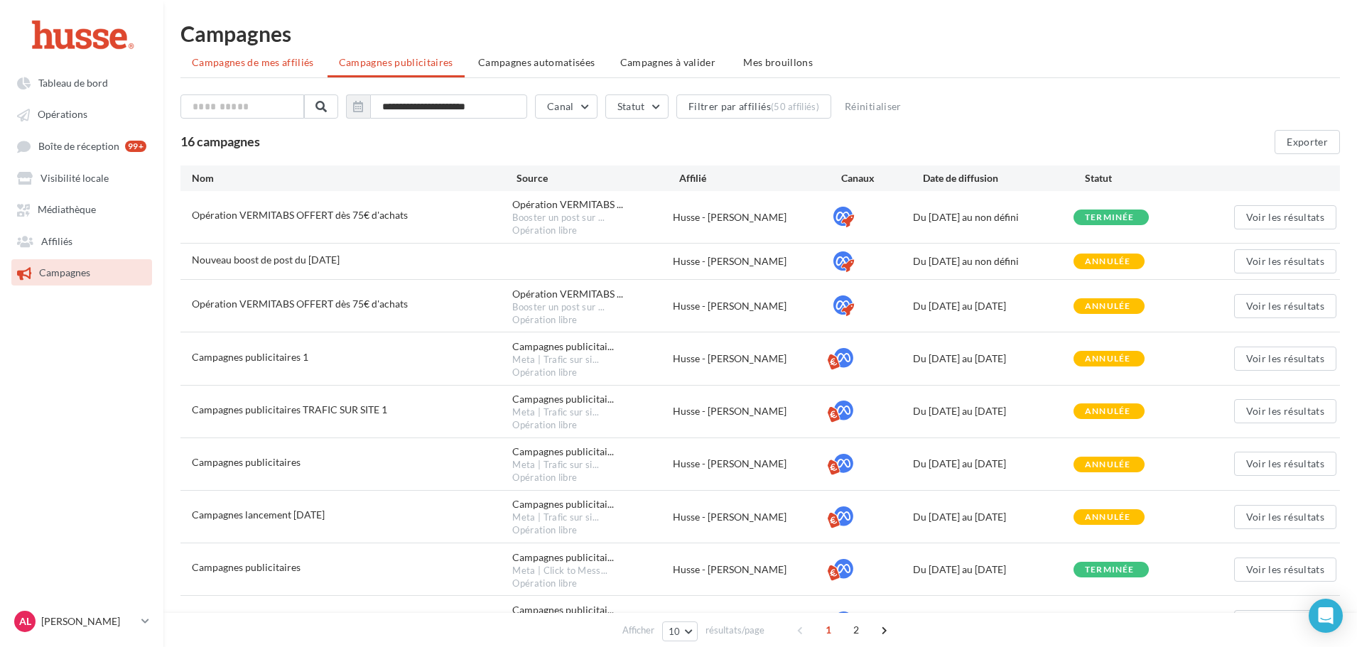
click at [264, 70] on li "Campagnes de mes affiliés" at bounding box center [253, 63] width 145 height 26
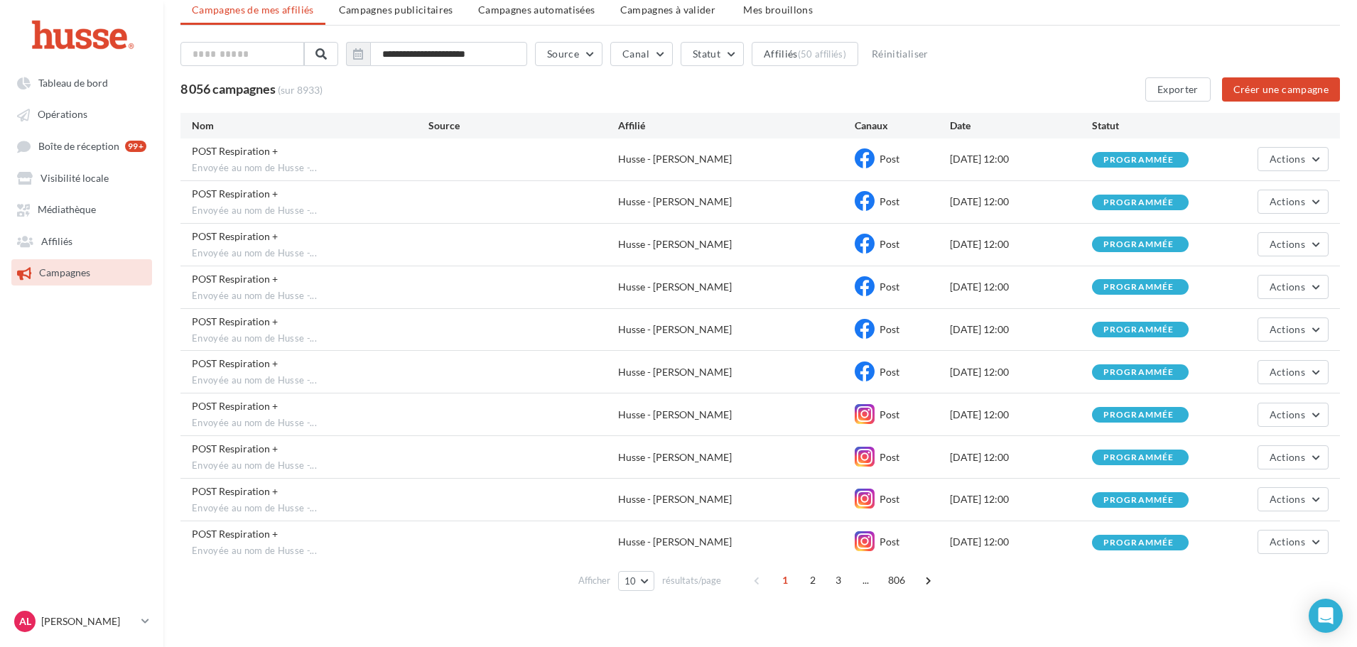
scroll to position [75, 0]
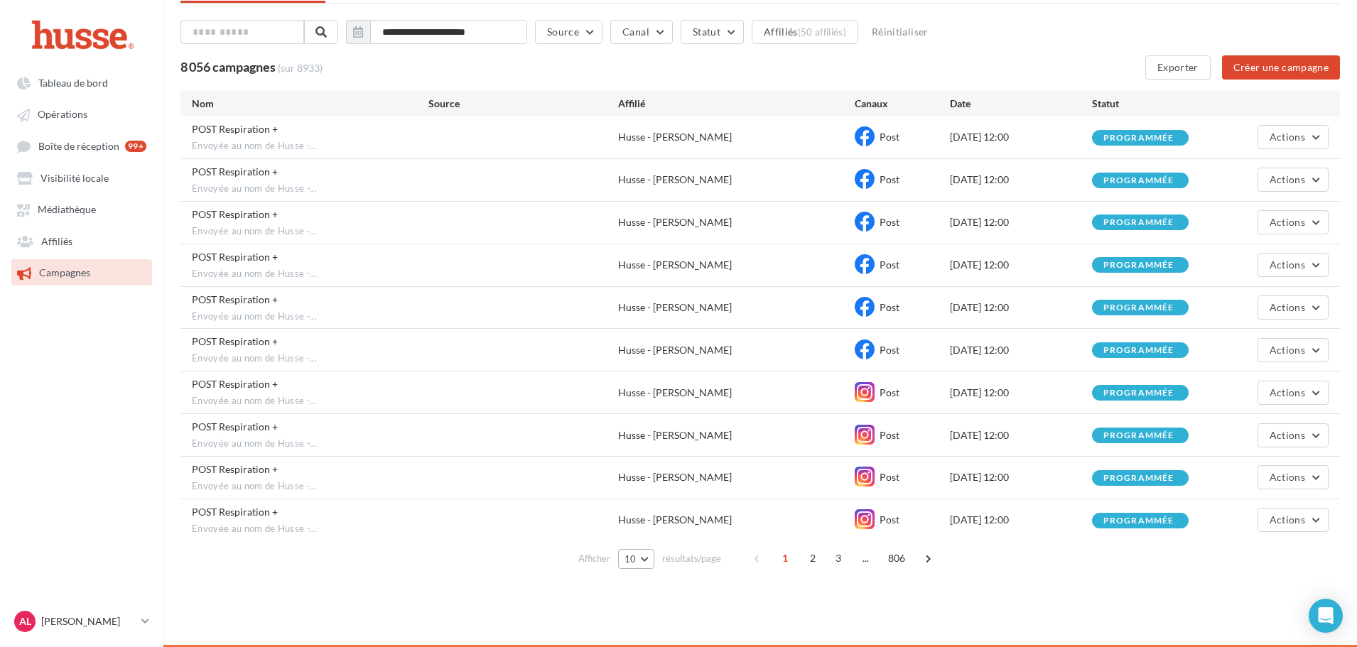
click at [640, 558] on button "10" at bounding box center [636, 559] width 36 height 20
click at [654, 527] on button "100" at bounding box center [667, 533] width 99 height 25
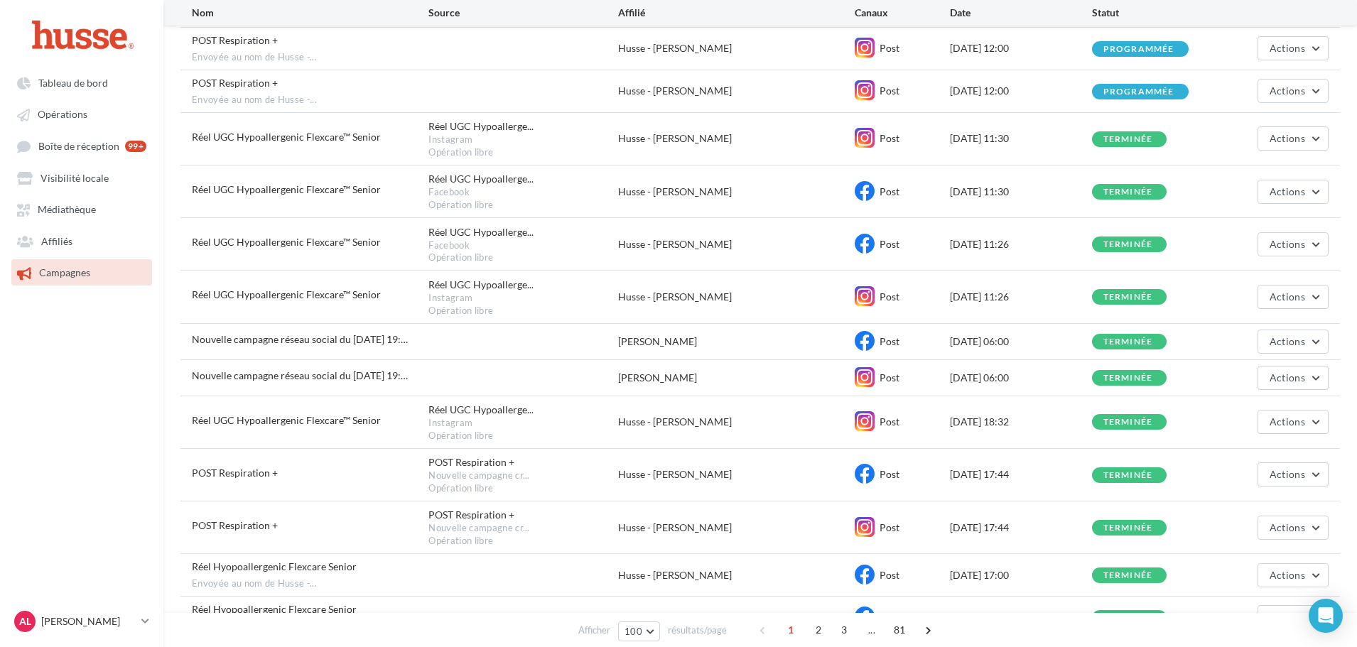
scroll to position [1515, 0]
